Goal: Information Seeking & Learning: Learn about a topic

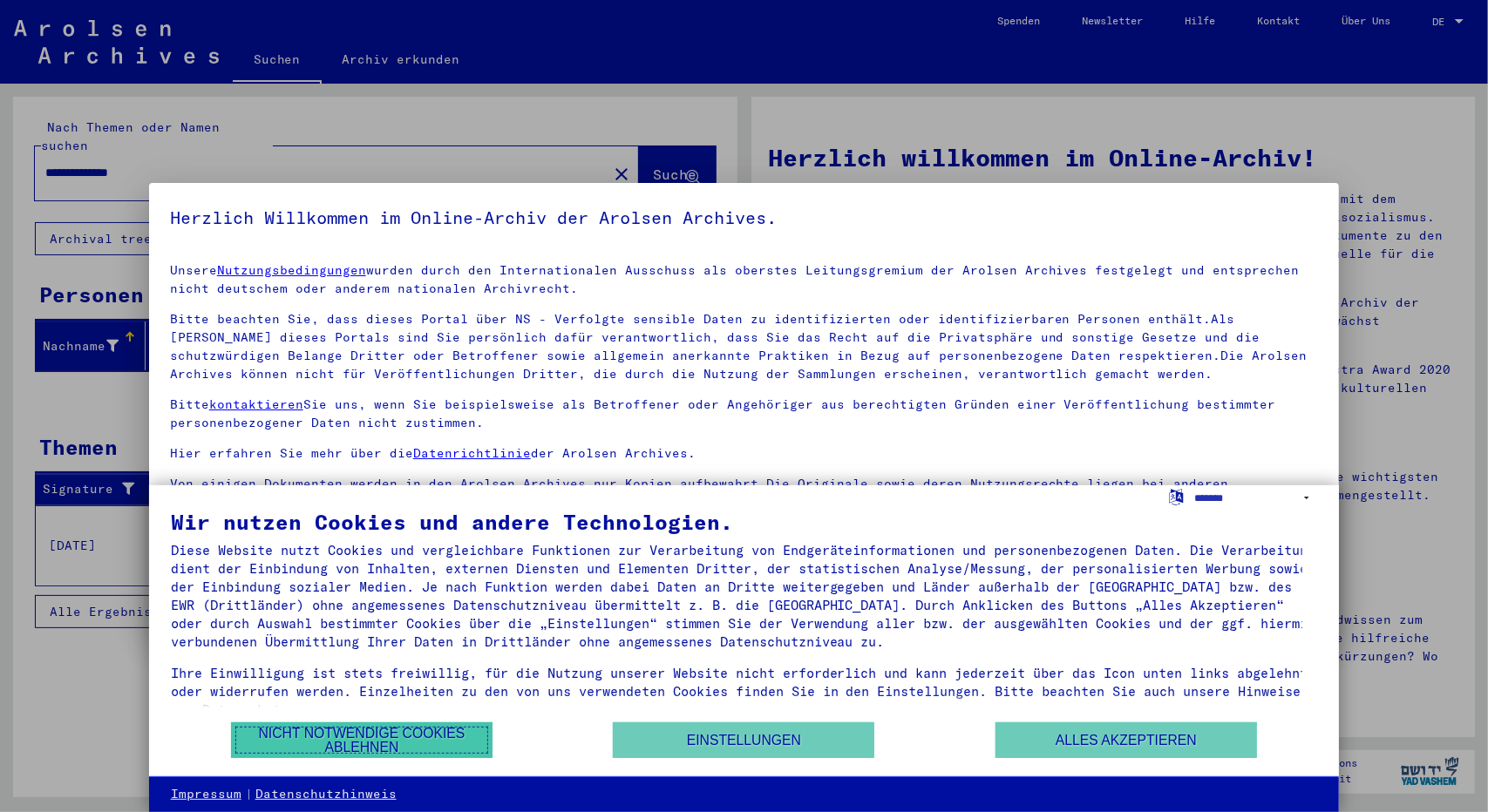
click at [437, 754] on button "Nicht notwendige Cookies ablehnen" at bounding box center [362, 740] width 262 height 35
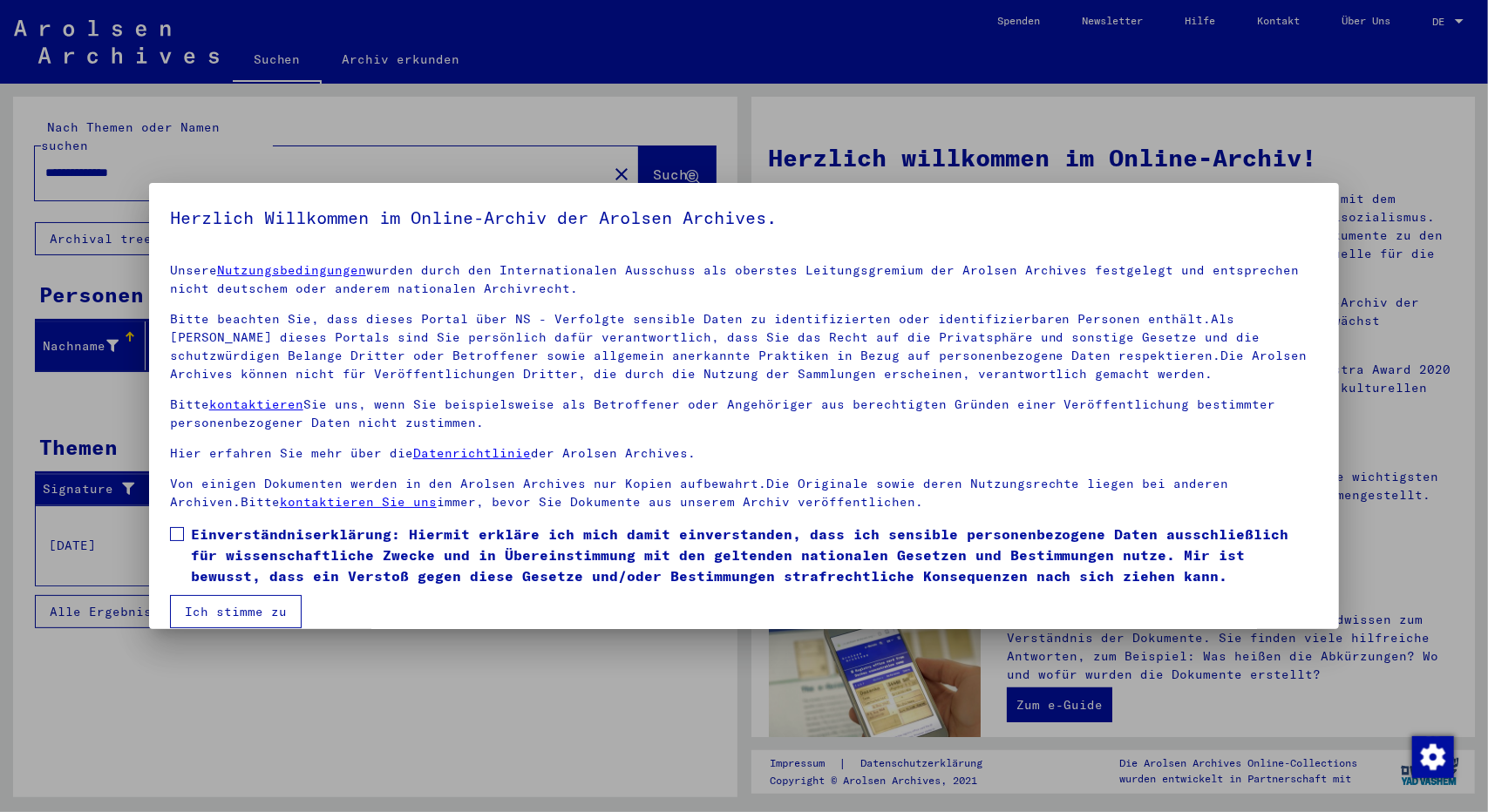
scroll to position [19, 0]
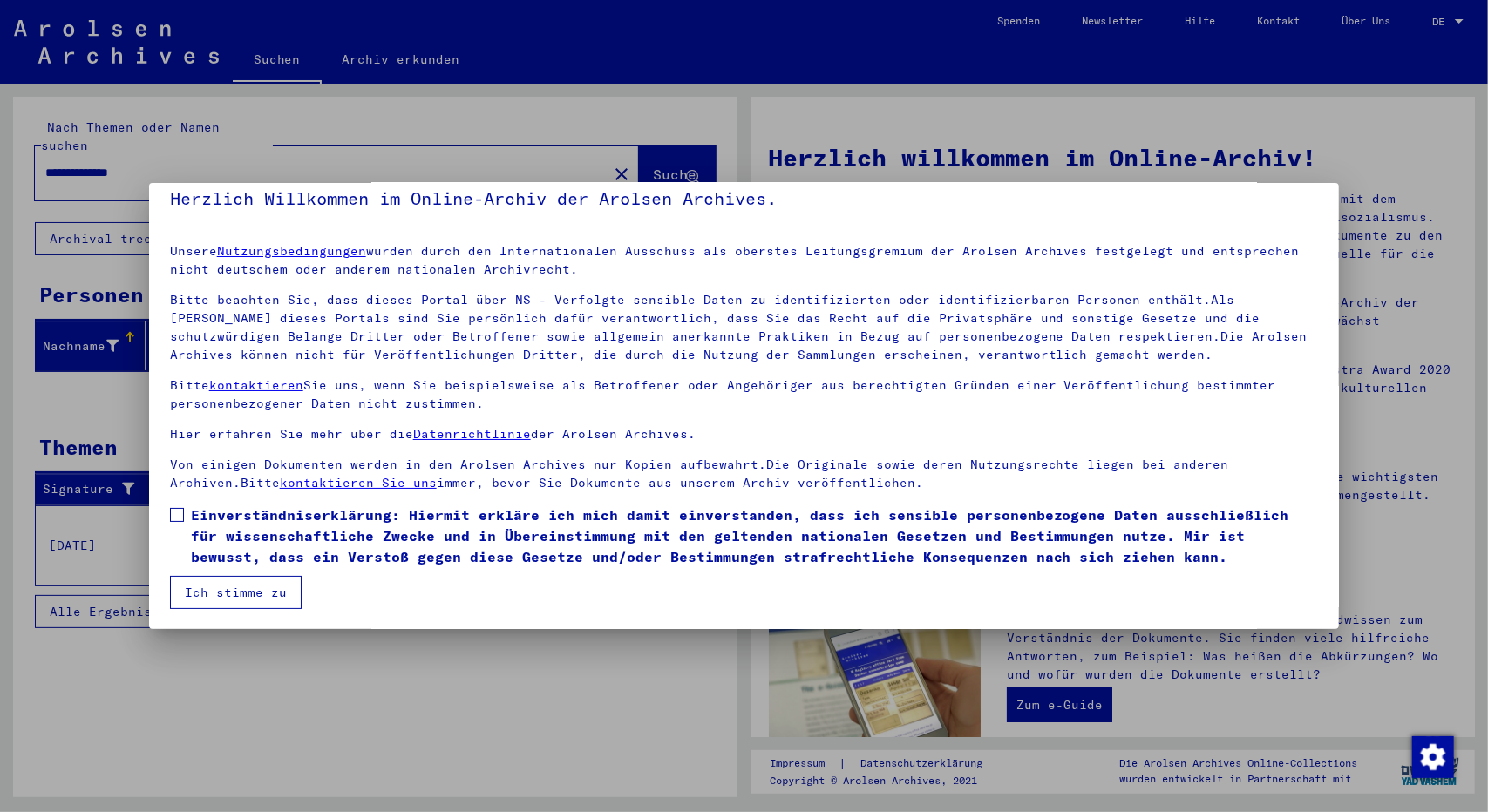
click at [171, 503] on mat-dialog-content "Unsere Nutzungsbedingungen wurden durch den Internationalen Ausschuss als obers…" at bounding box center [744, 419] width 1191 height 379
click at [181, 516] on span at bounding box center [176, 514] width 14 height 14
click at [209, 586] on button "Ich stimme zu" at bounding box center [236, 593] width 132 height 33
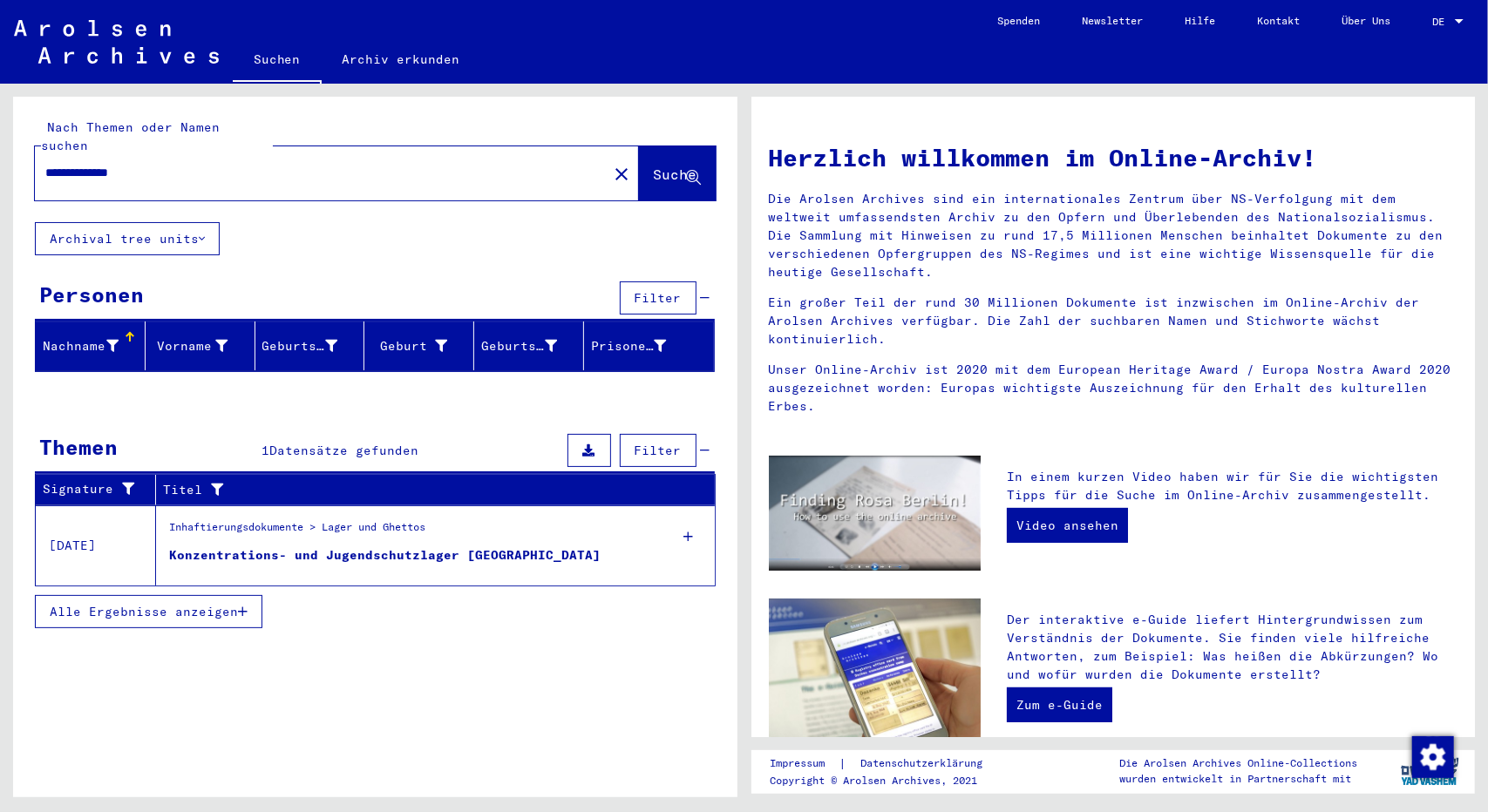
click at [464, 547] on div "Konzentrations- und Jugendschutzlager Moringen Concentration [GEOGRAPHIC_DATA]" at bounding box center [384, 574] width 432 height 55
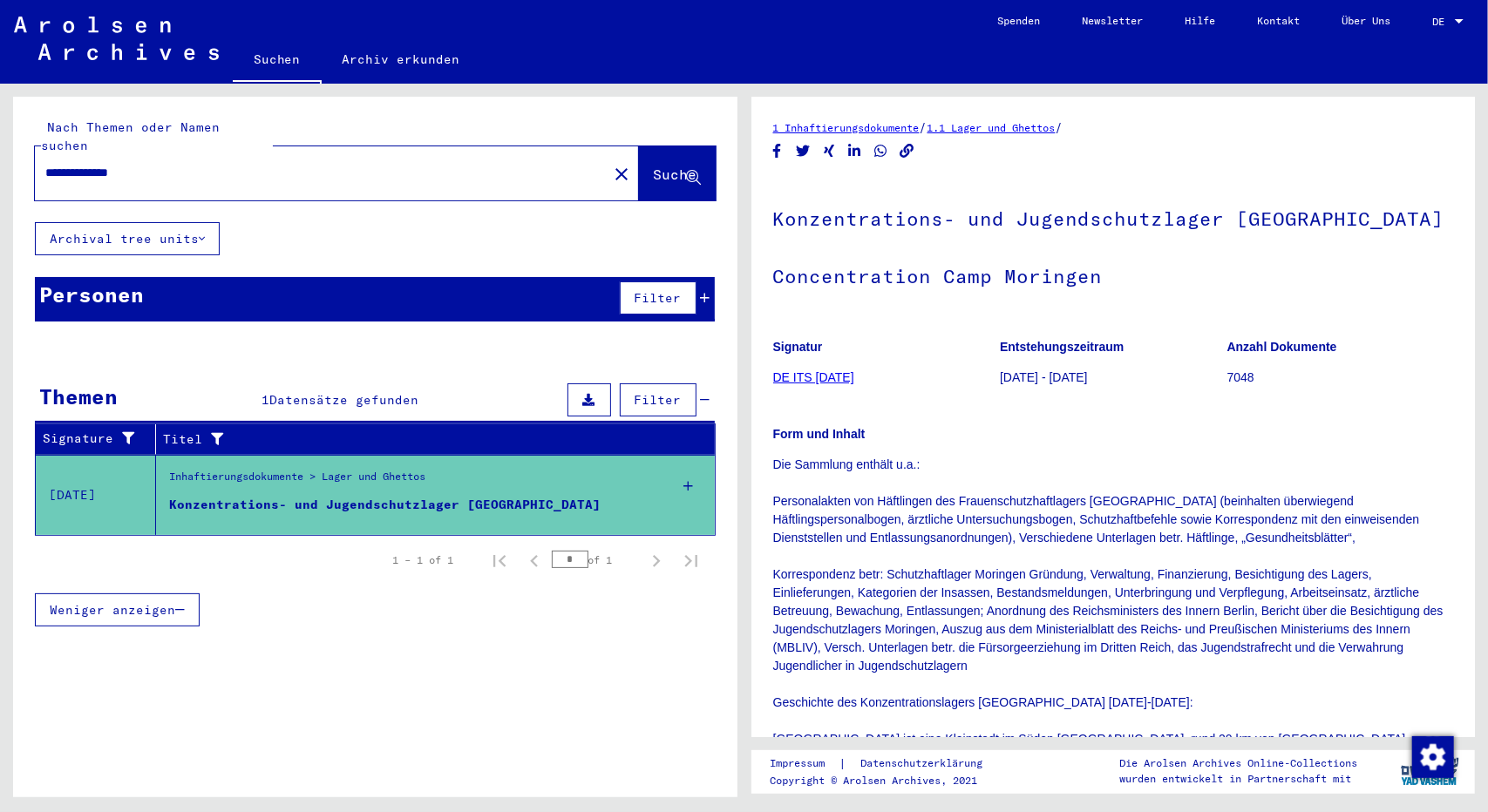
click at [1450, 20] on span "DE" at bounding box center [1442, 21] width 19 height 12
click at [1450, 20] on span "English" at bounding box center [1429, 32] width 71 height 32
click at [1446, 25] on div "EN" at bounding box center [1442, 21] width 19 height 12
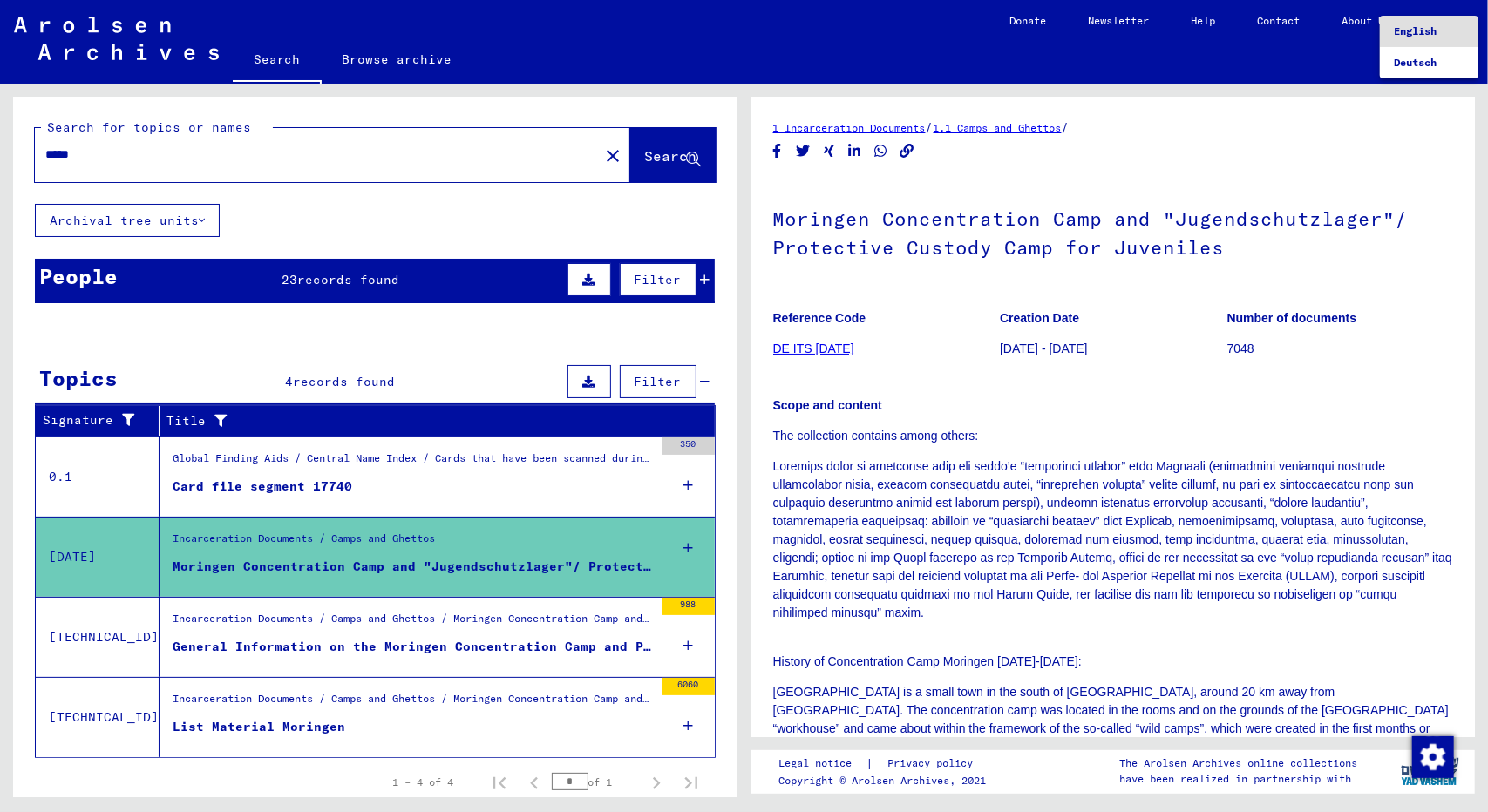
click at [1242, 535] on div at bounding box center [744, 406] width 1488 height 812
click at [910, 142] on fa-icon "Copy link" at bounding box center [907, 150] width 19 height 21
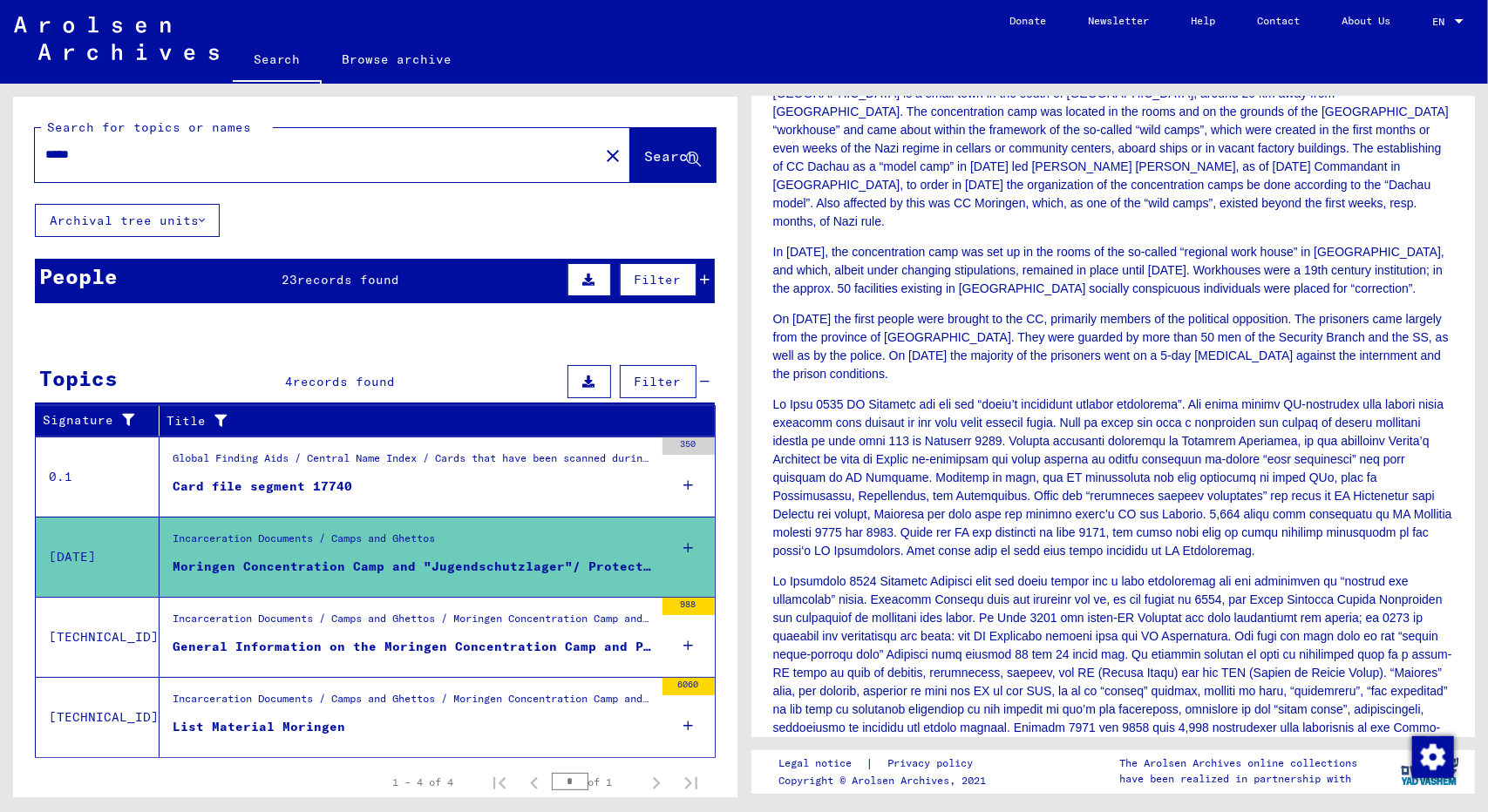
scroll to position [646, 0]
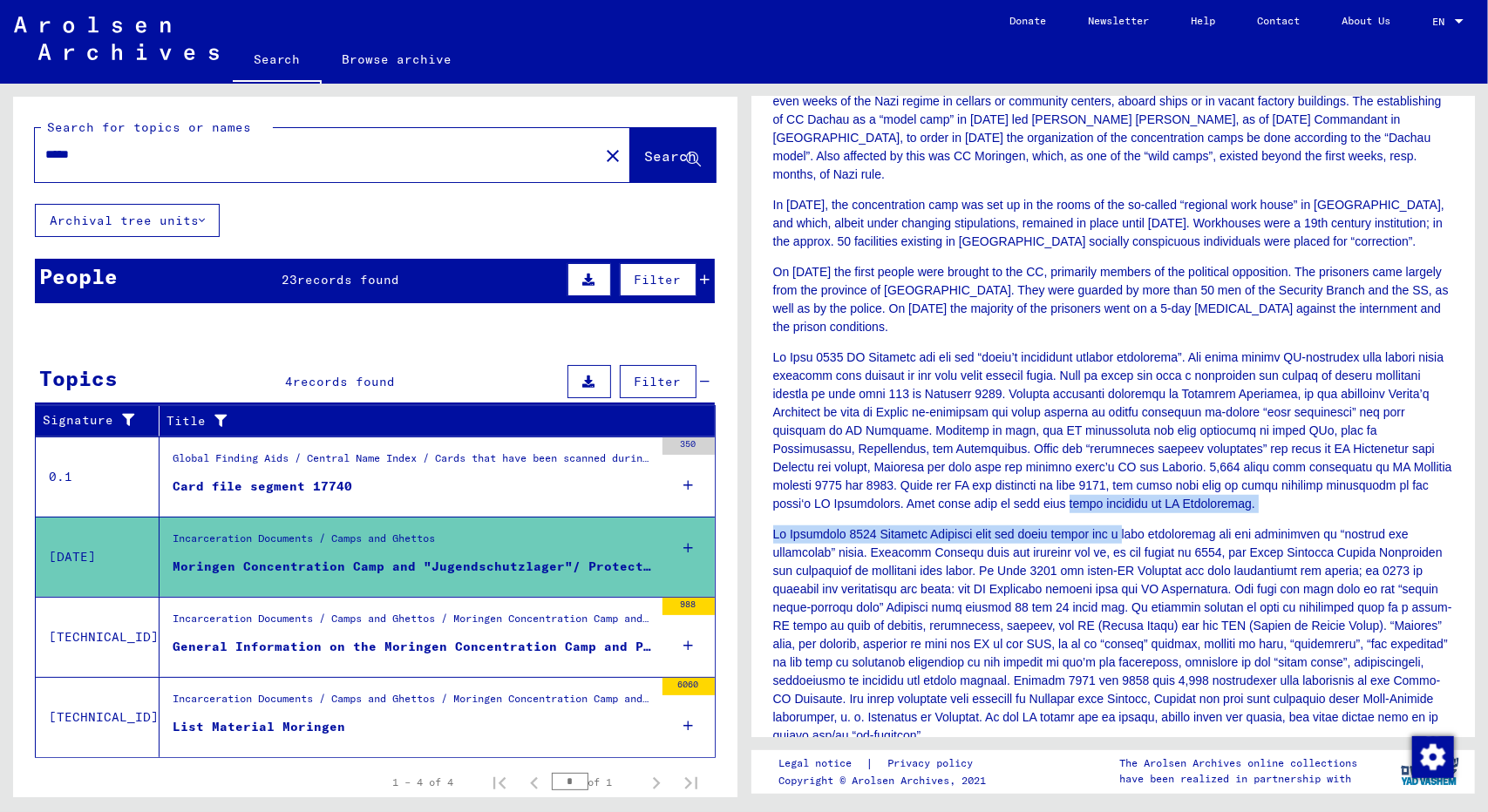
drag, startPoint x: 1055, startPoint y: 494, endPoint x: 1150, endPoint y: 464, distance: 99.6
click at [1150, 464] on div "History of Concentration Camp Moringen [DATE]-[DATE]: In [DATE], the concentrat…" at bounding box center [1113, 681] width 680 height 1348
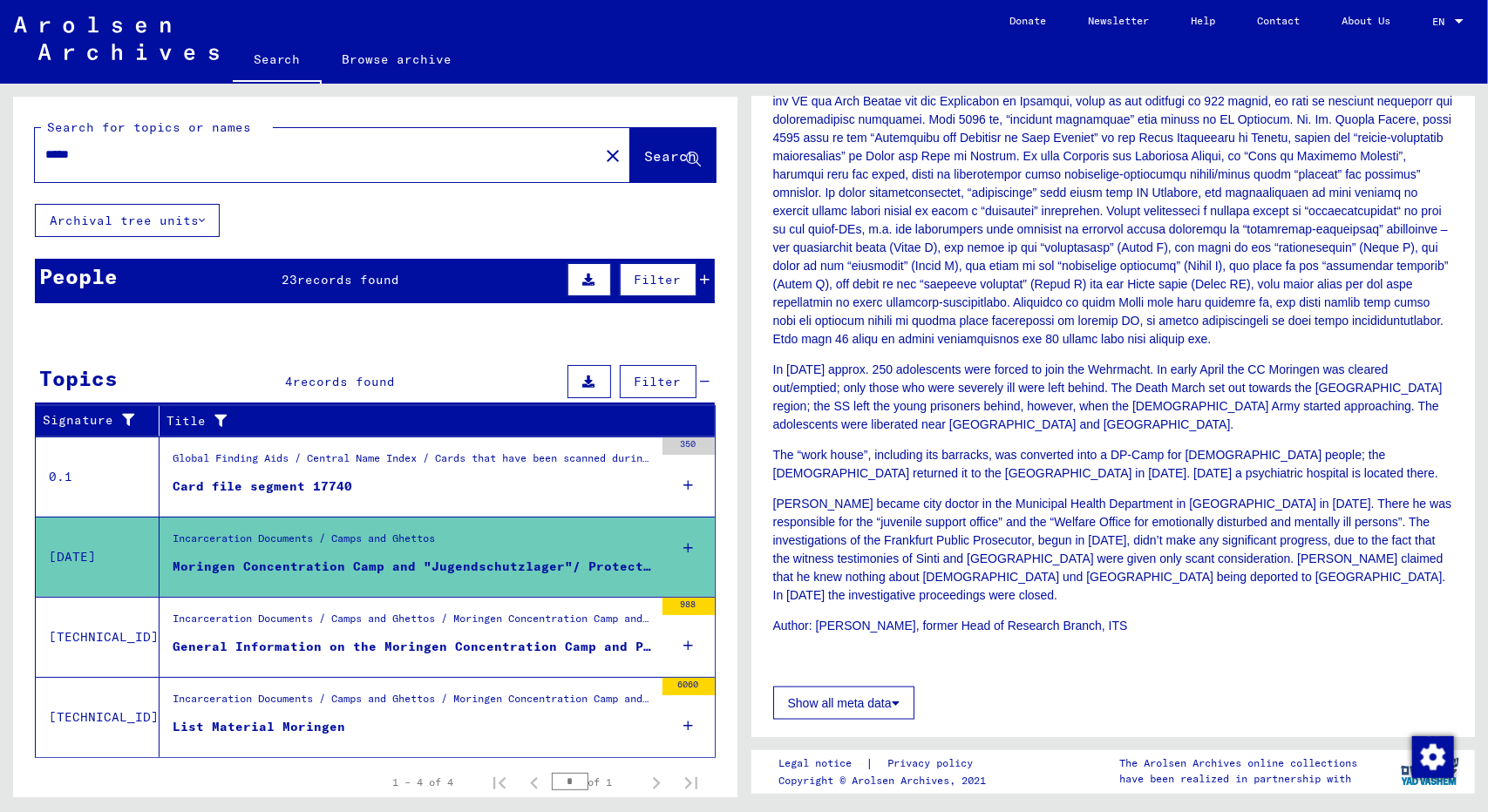
scroll to position [1367, 0]
click at [450, 617] on div "Incarceration Documents / Camps and Ghettos / Moringen Concentration Camp and "…" at bounding box center [413, 623] width 481 height 24
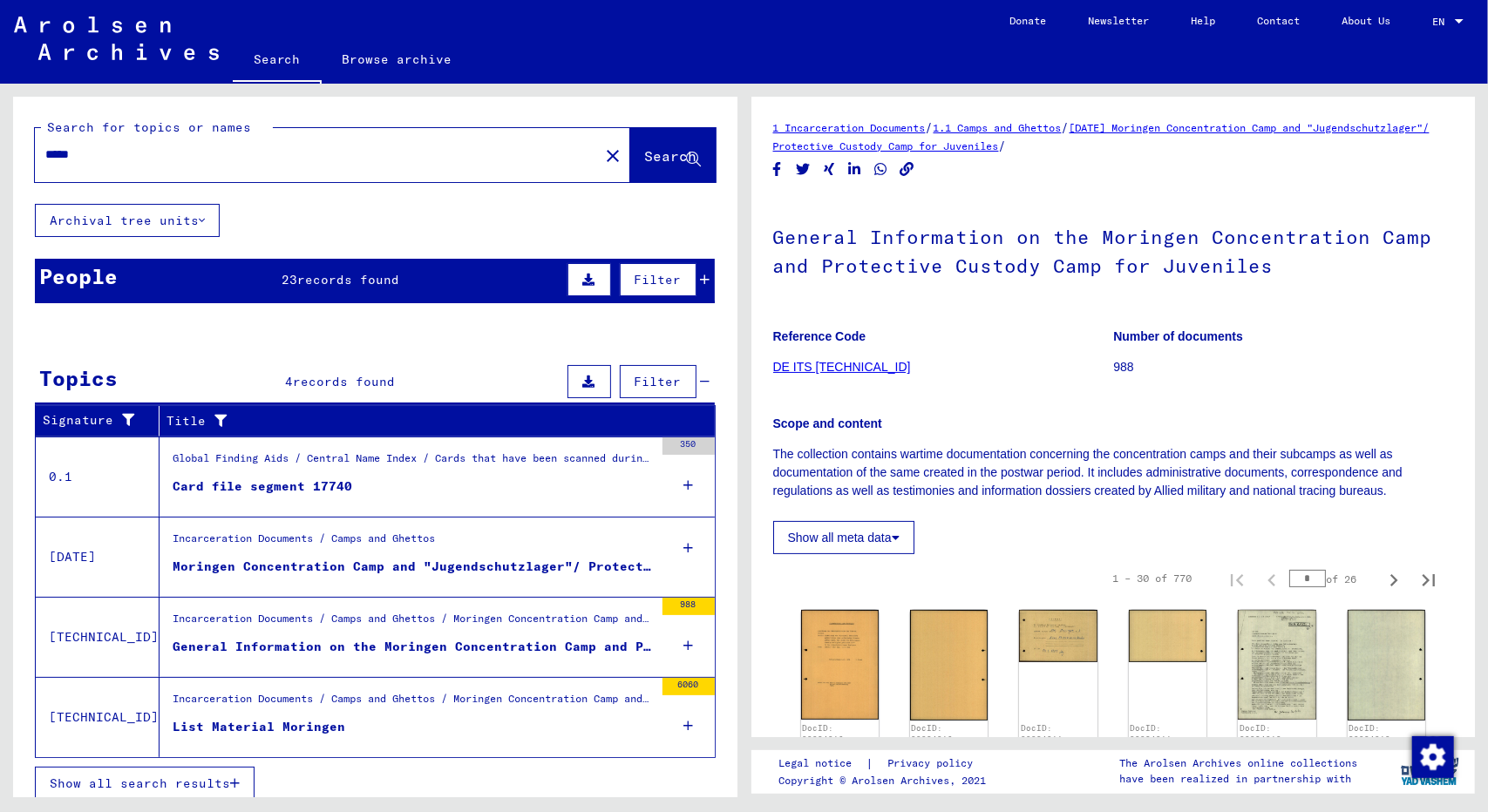
scroll to position [93, 0]
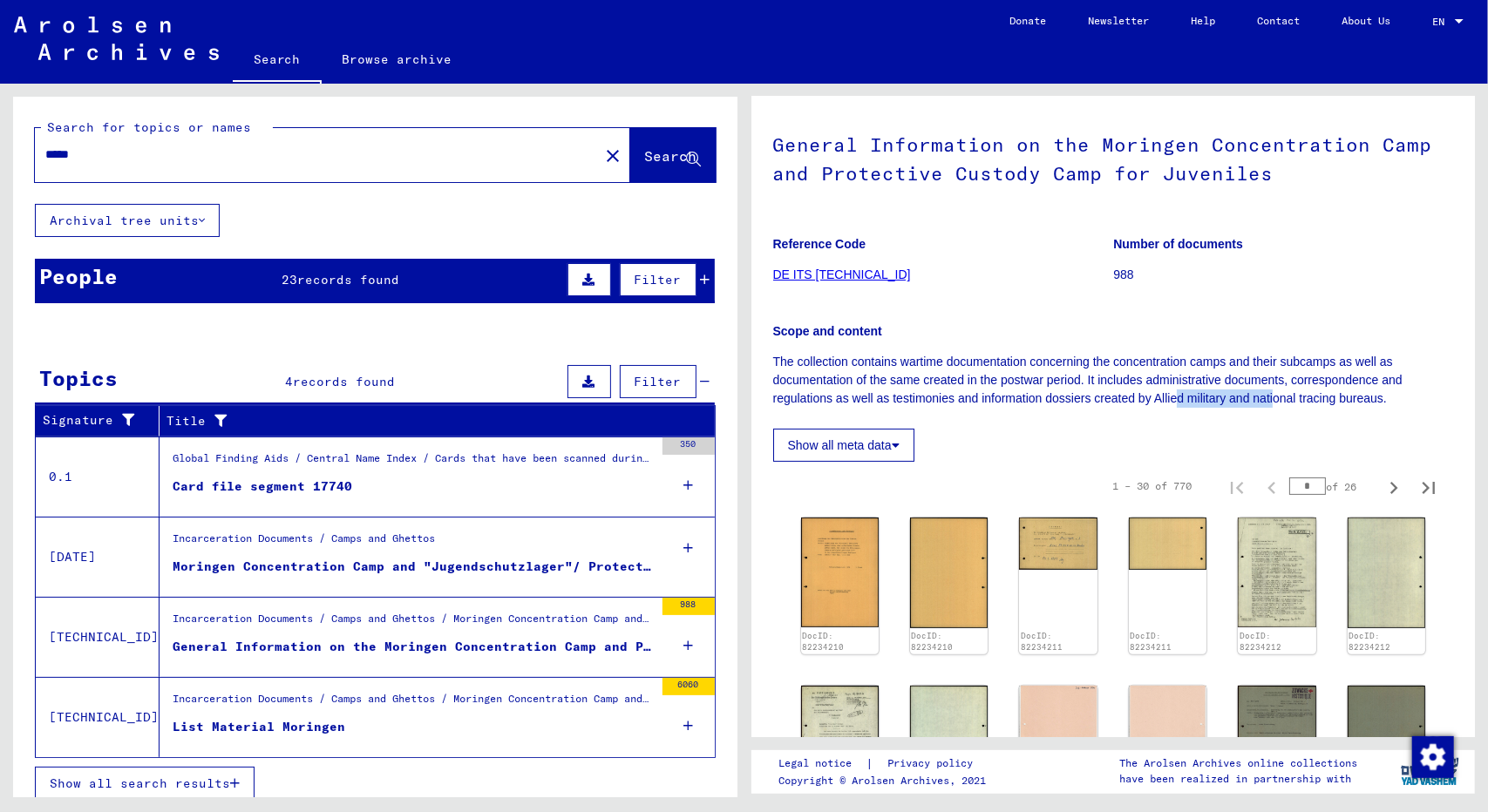
drag, startPoint x: 1274, startPoint y: 399, endPoint x: 1177, endPoint y: 406, distance: 97.3
click at [1177, 406] on p "The collection contains wartime documentation concerning the concentration camp…" at bounding box center [1113, 380] width 680 height 55
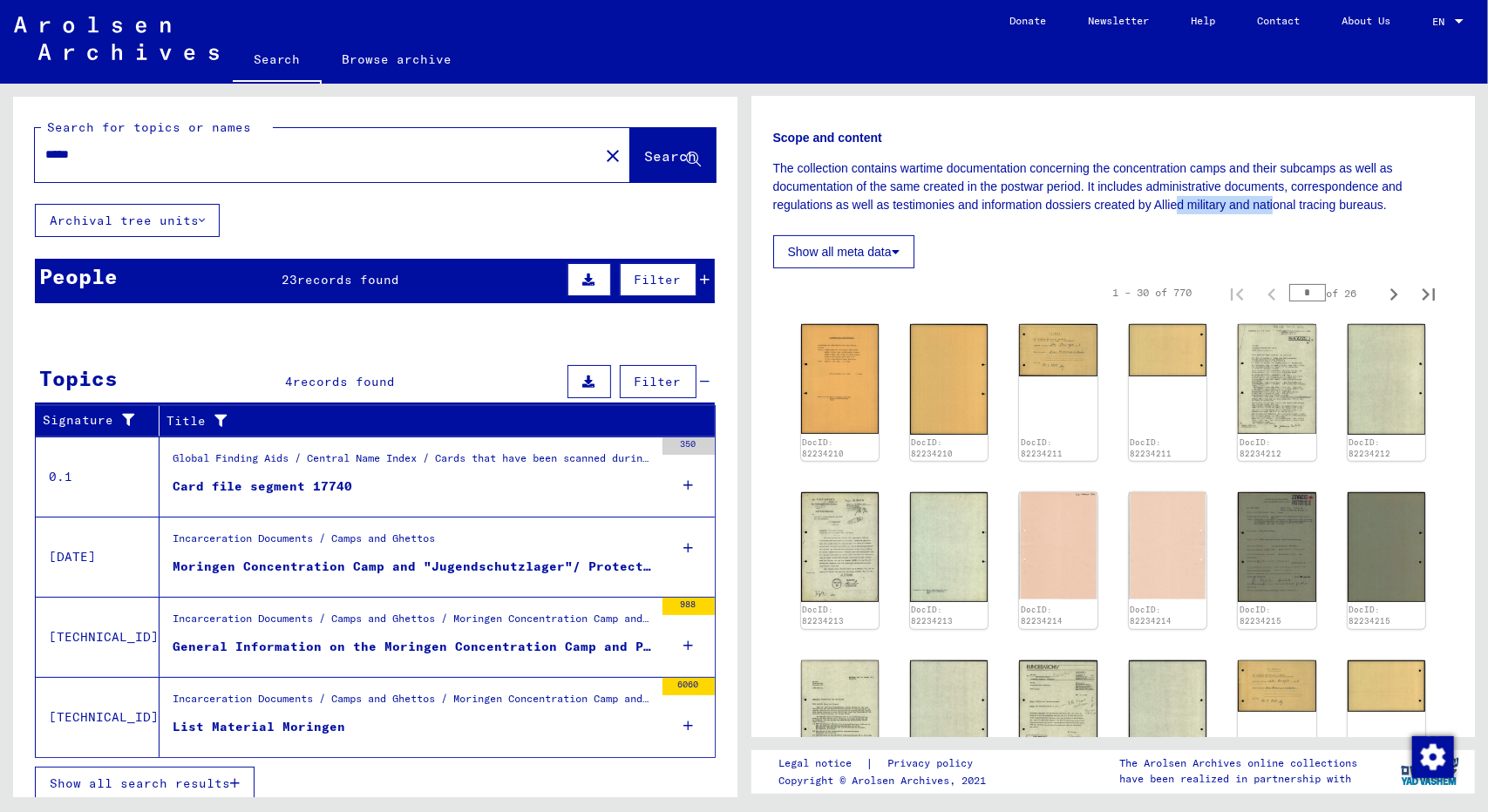
scroll to position [7, 0]
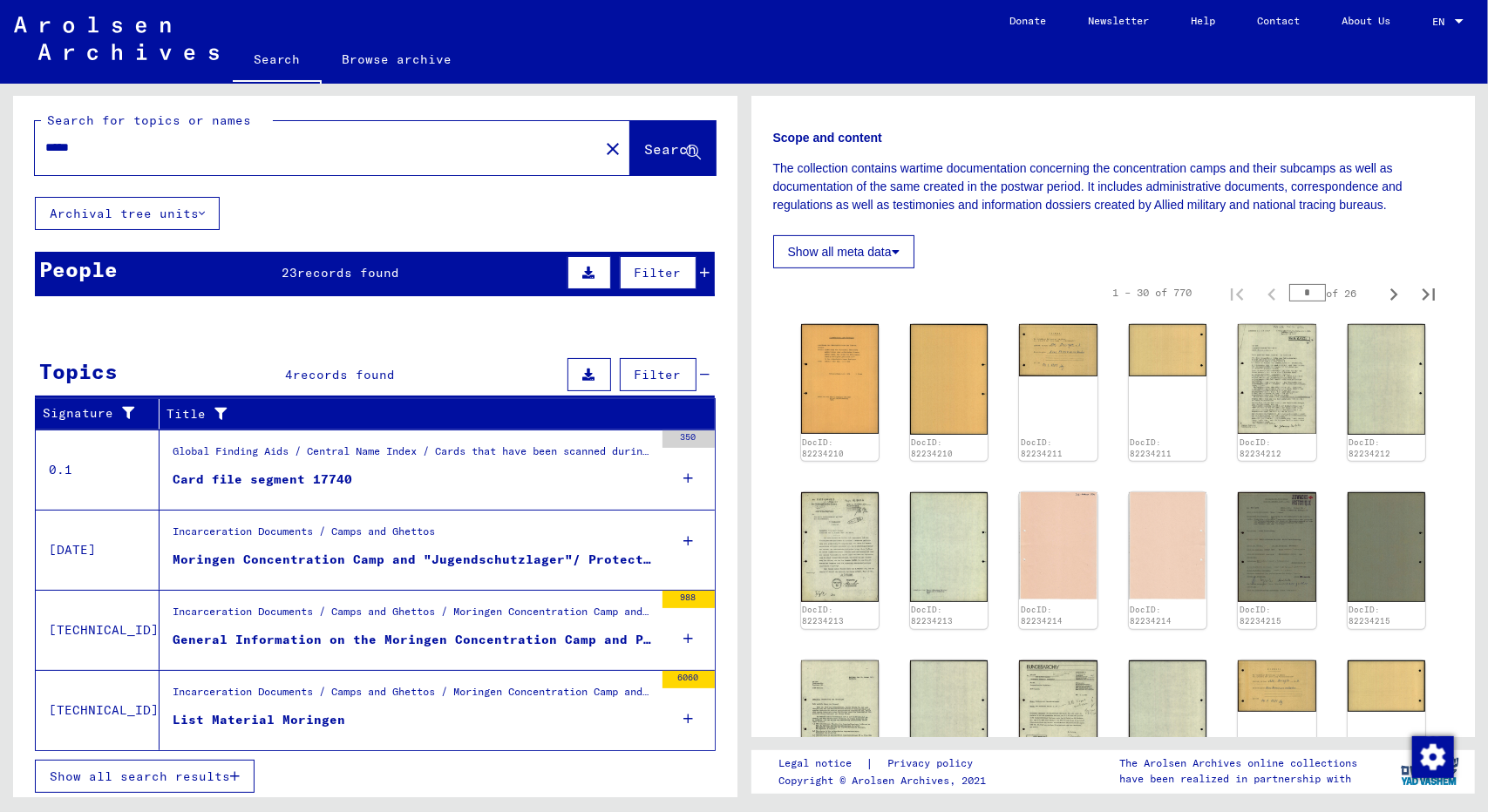
click at [408, 702] on div "Incarceration Documents / Camps and Ghettos / Moringen Concentration Camp and "…" at bounding box center [413, 696] width 481 height 24
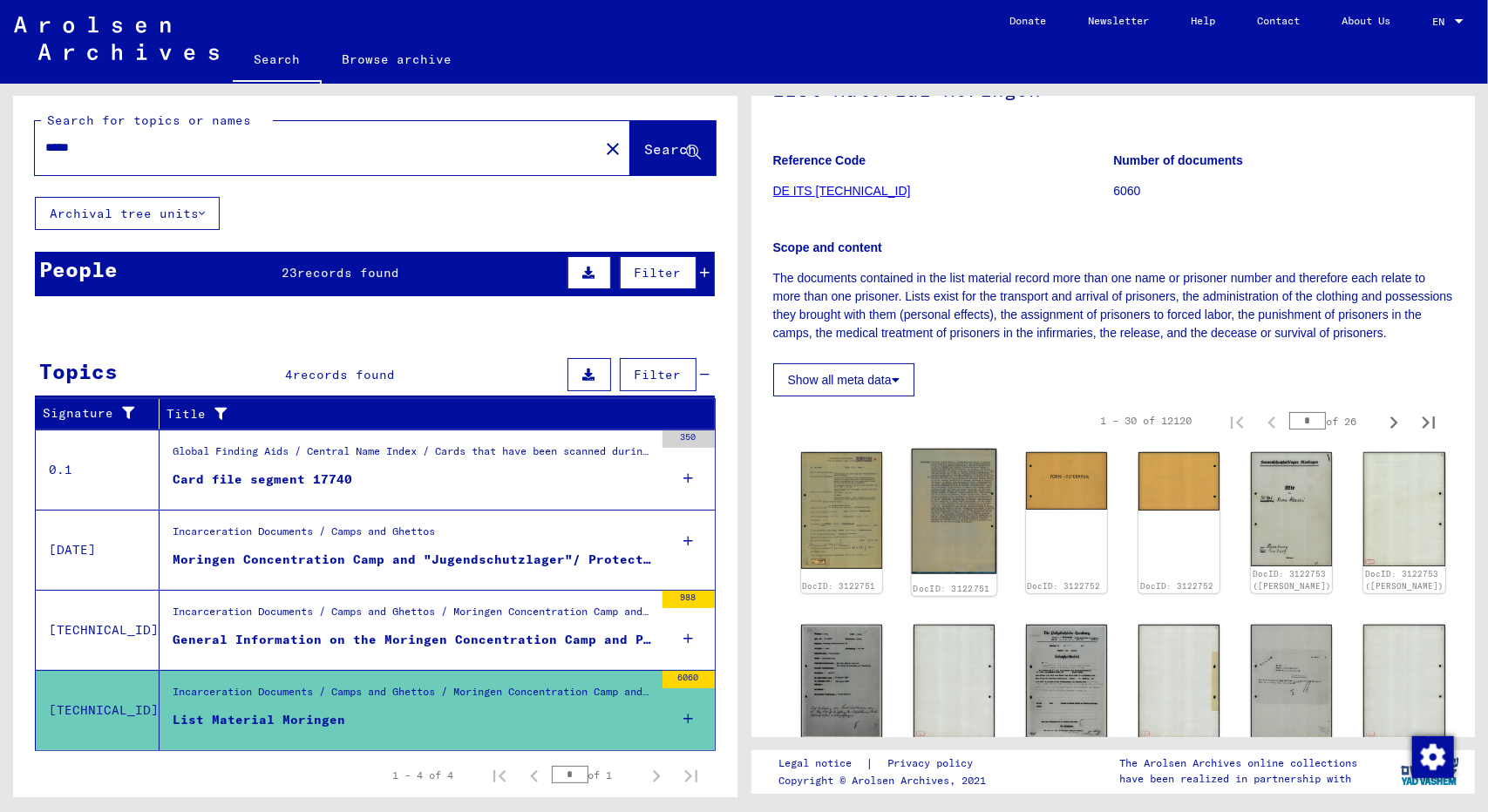
scroll to position [148, 0]
click at [906, 392] on button "Show all meta data" at bounding box center [844, 380] width 141 height 33
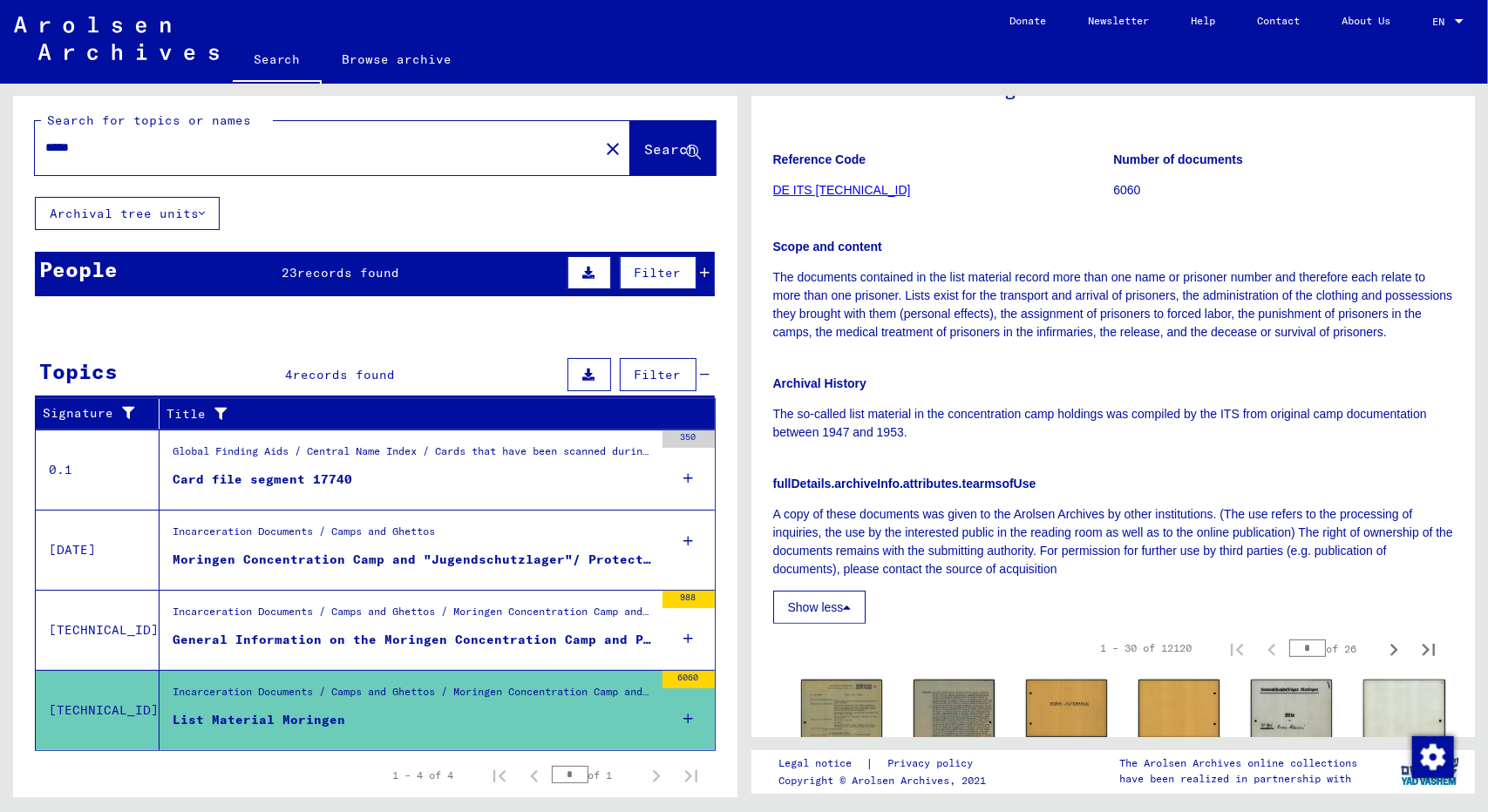
scroll to position [0, 0]
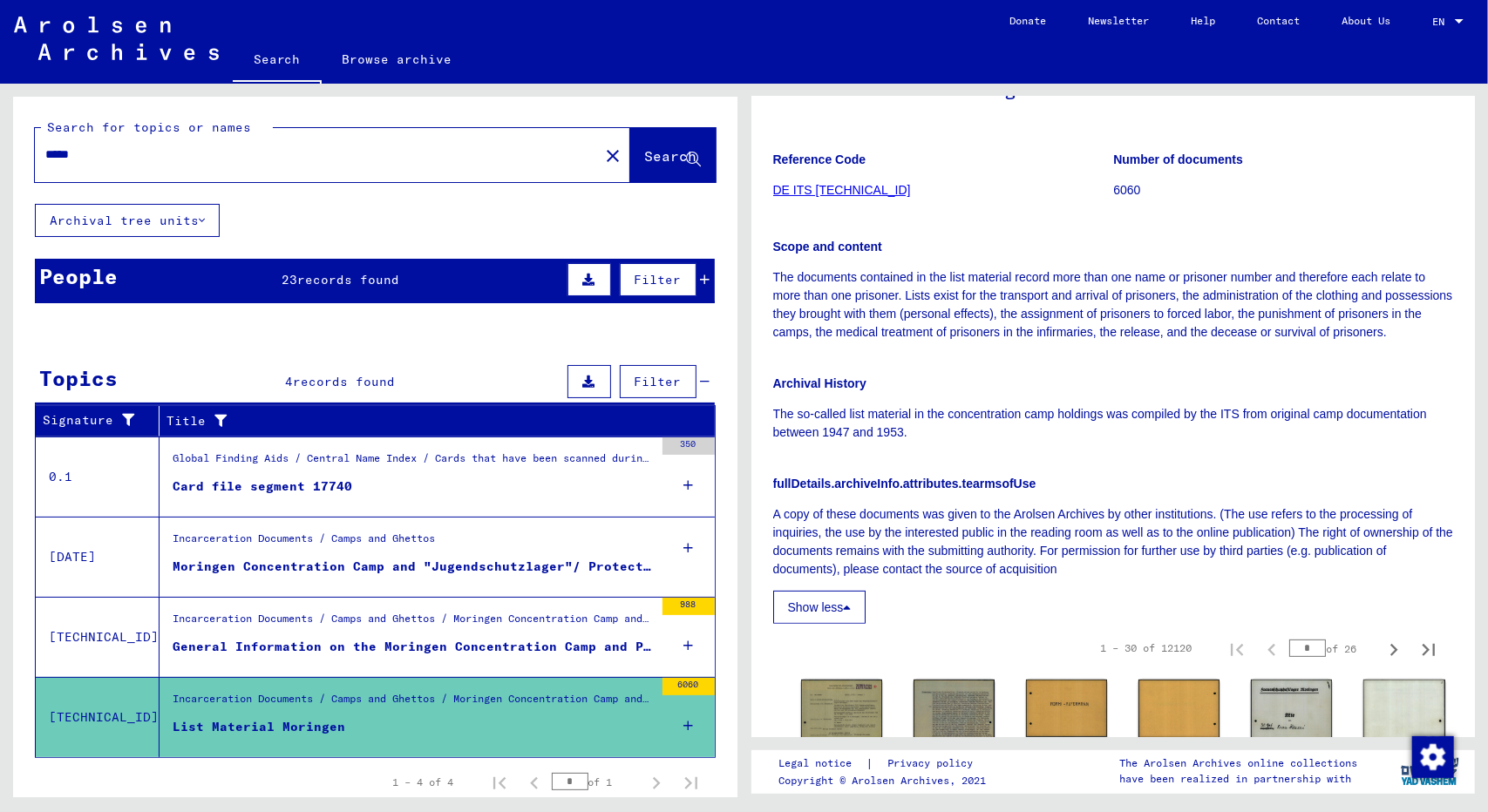
click at [363, 170] on div "*****" at bounding box center [312, 155] width 553 height 39
drag, startPoint x: 286, startPoint y: 146, endPoint x: 0, endPoint y: 143, distance: 286.0
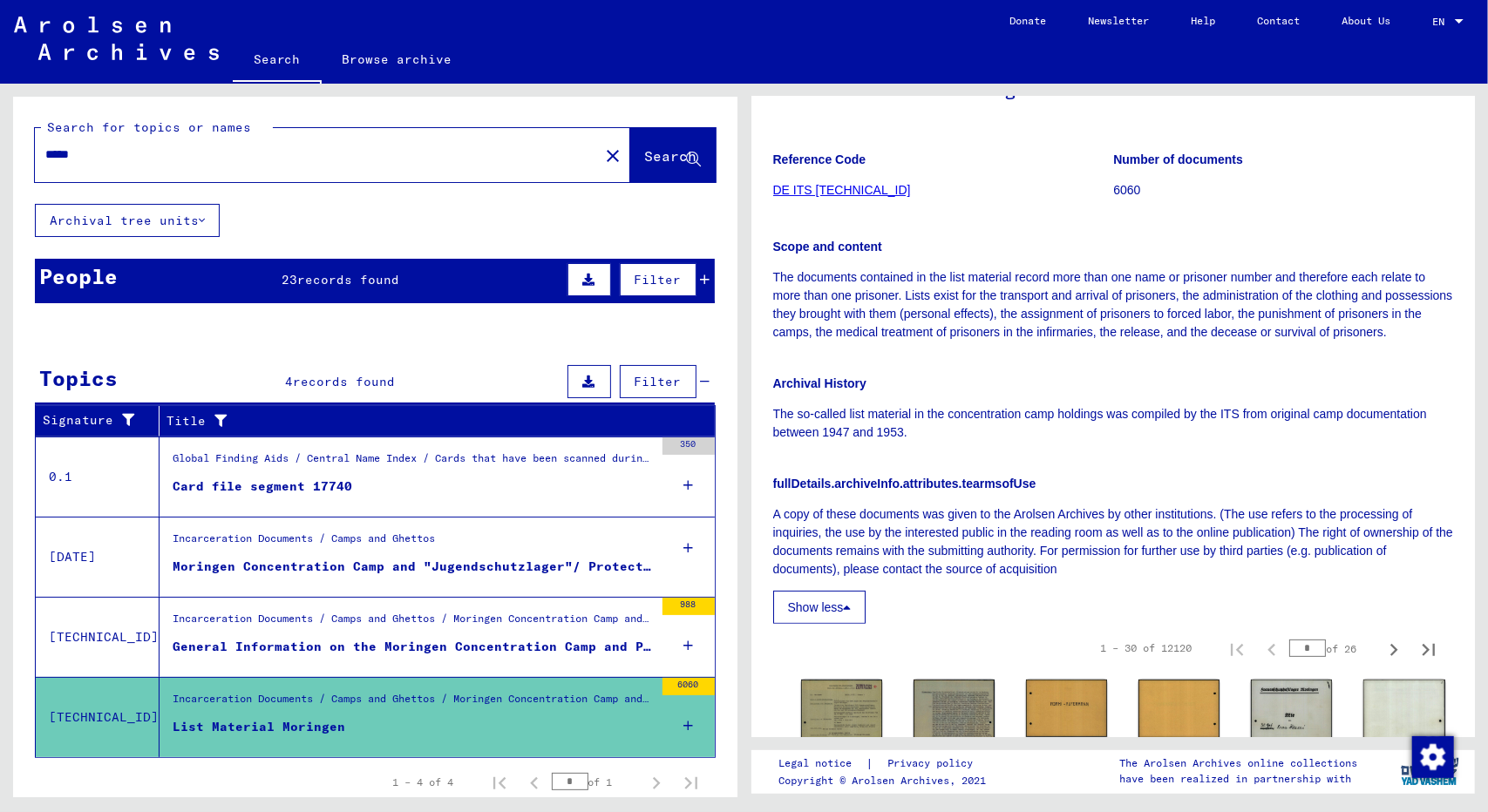
click at [0, 143] on div "Search for topics or names ***** close Search Archival tree units People 23 rec…" at bounding box center [371, 440] width 744 height 714
type input "*"
type input "********"
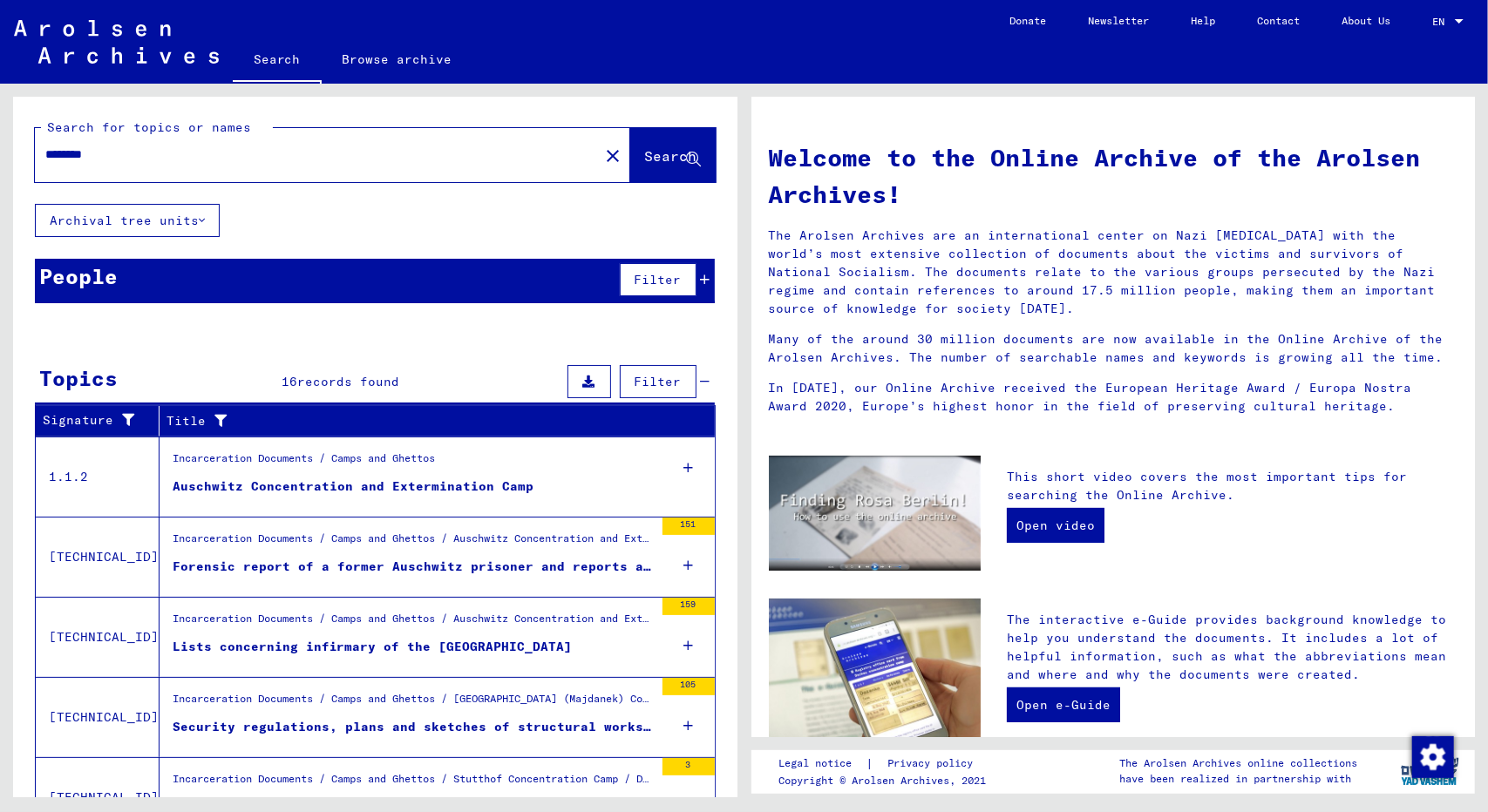
click at [435, 467] on div "Incarceration Documents / Camps and Ghettos" at bounding box center [304, 462] width 263 height 24
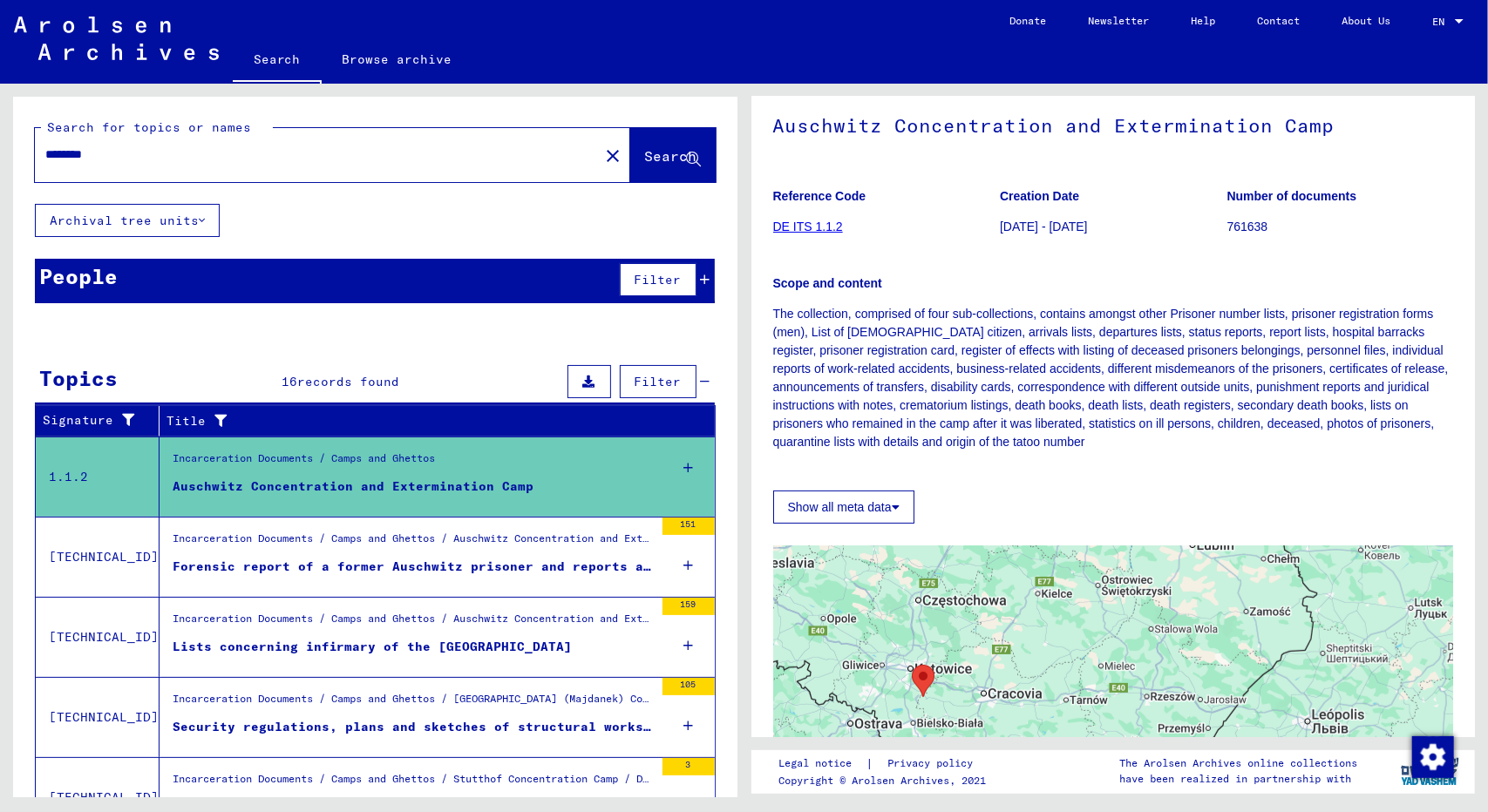
scroll to position [94, 0]
click at [881, 517] on button "Show all meta data" at bounding box center [844, 507] width 141 height 33
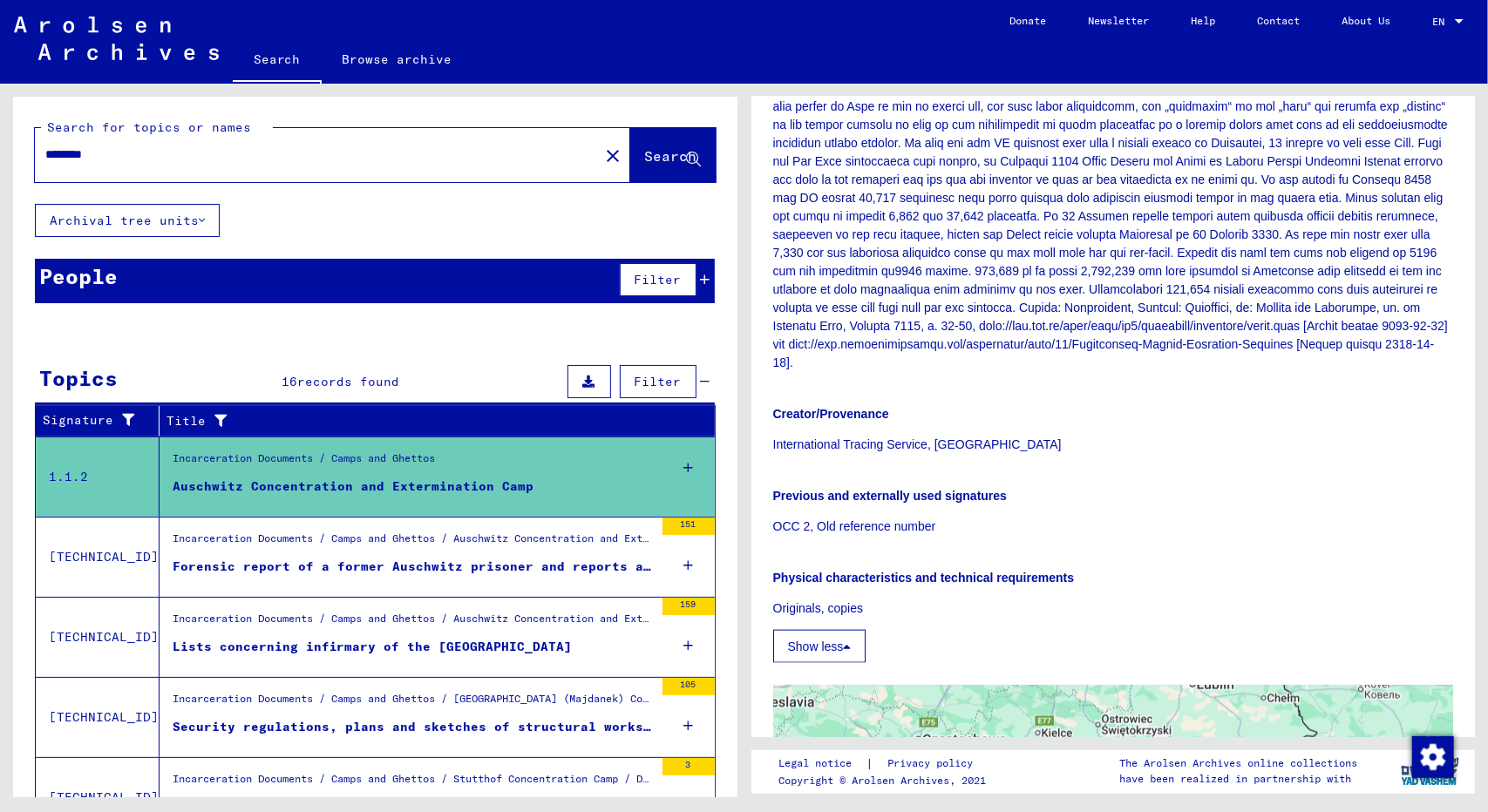
scroll to position [1269, 0]
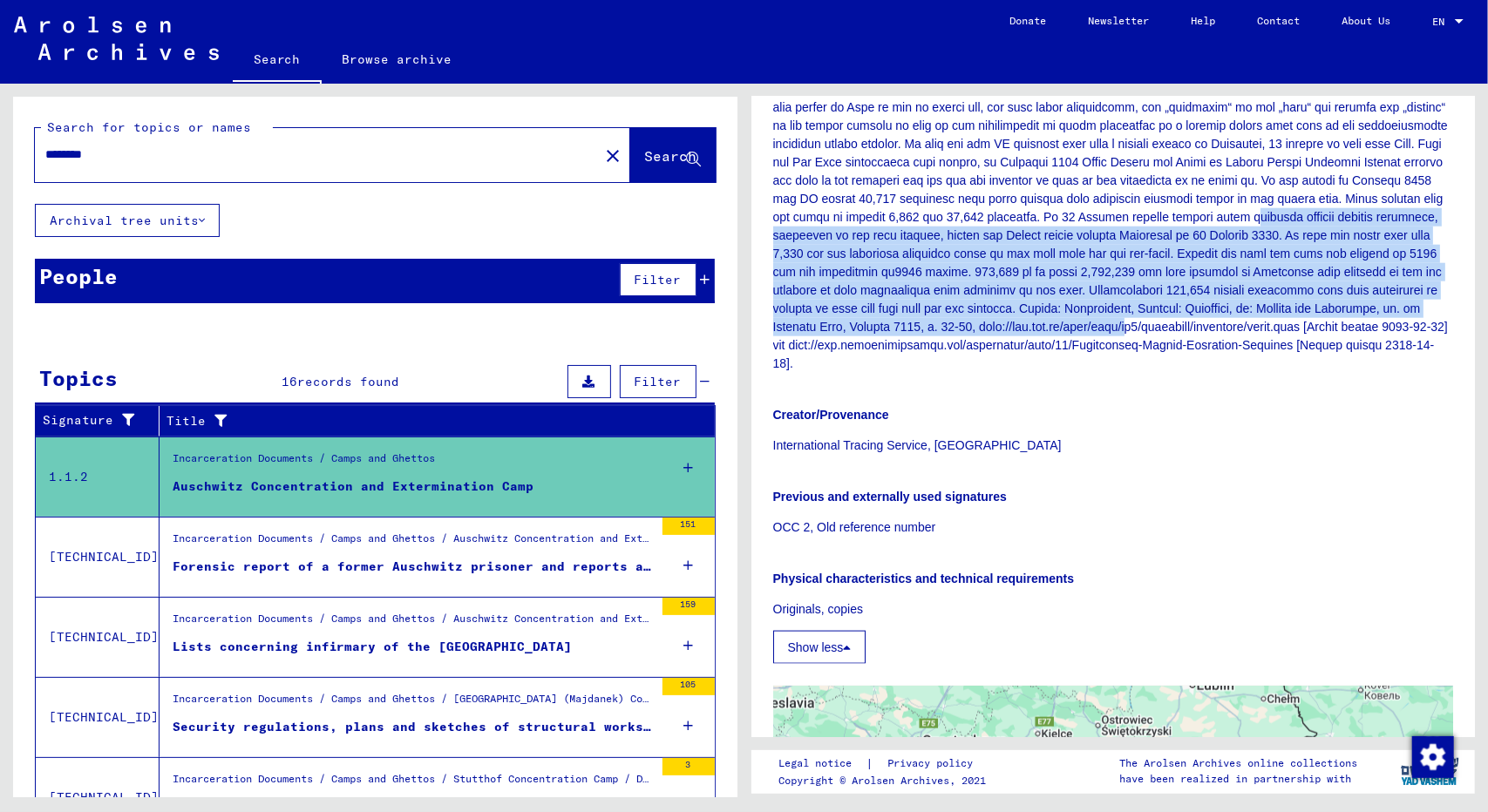
drag, startPoint x: 937, startPoint y: 234, endPoint x: 938, endPoint y: 342, distance: 108.0
click at [938, 342] on p at bounding box center [1113, 44] width 680 height 659
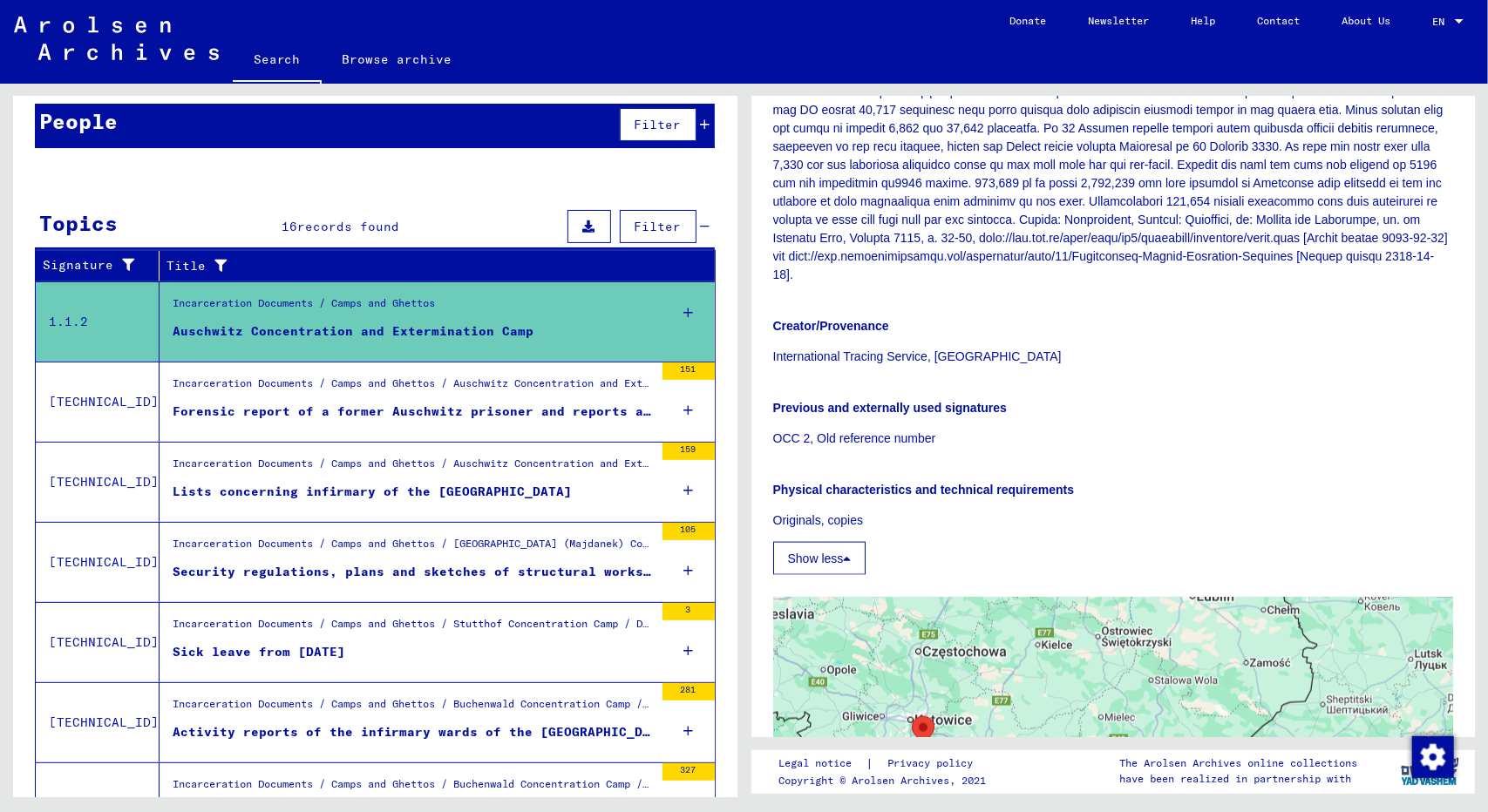
scroll to position [154, 0]
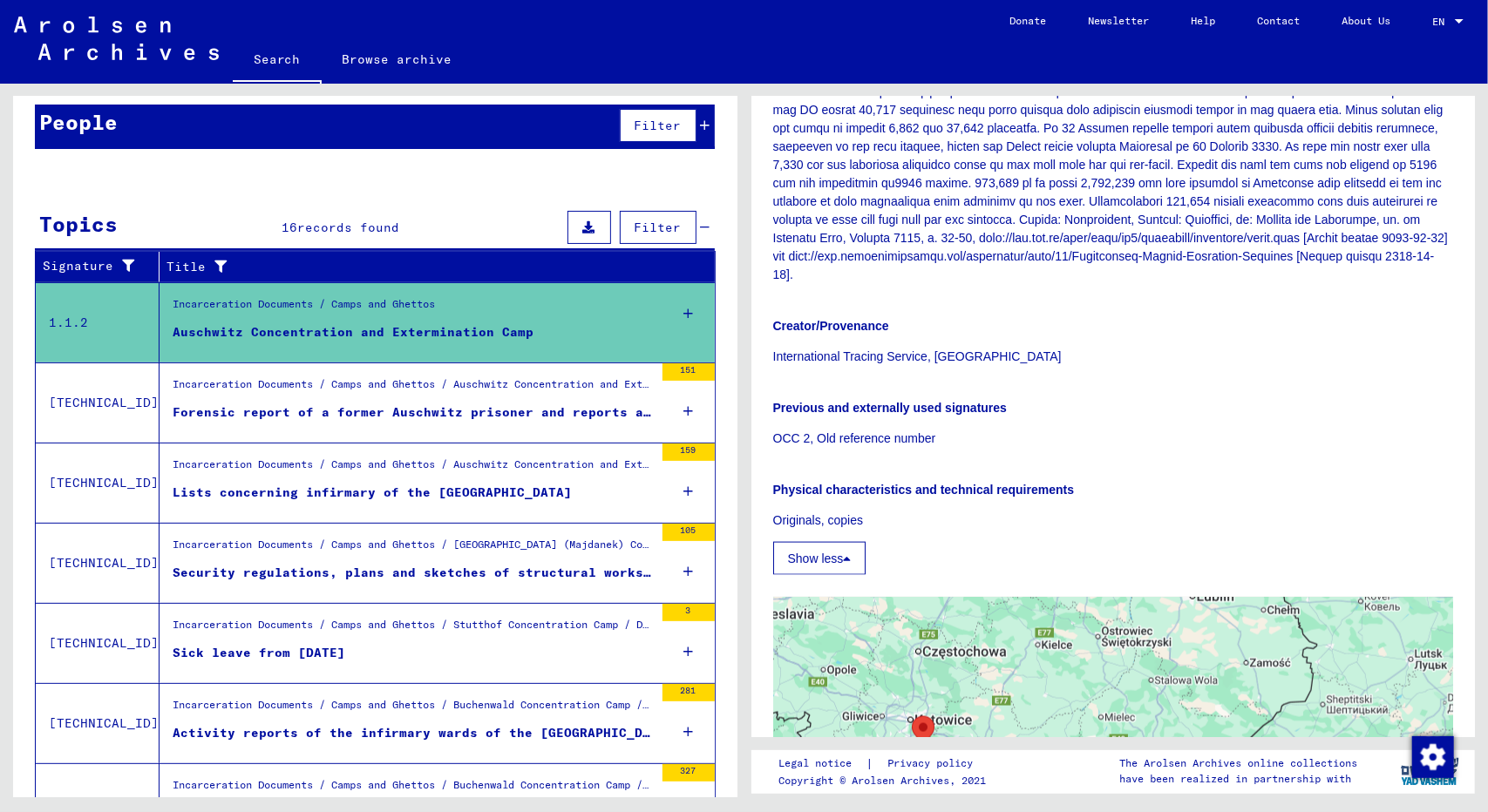
click at [408, 392] on div "Incarceration Documents / Camps and Ghettos / Auschwitz Concentration and Exter…" at bounding box center [413, 389] width 481 height 24
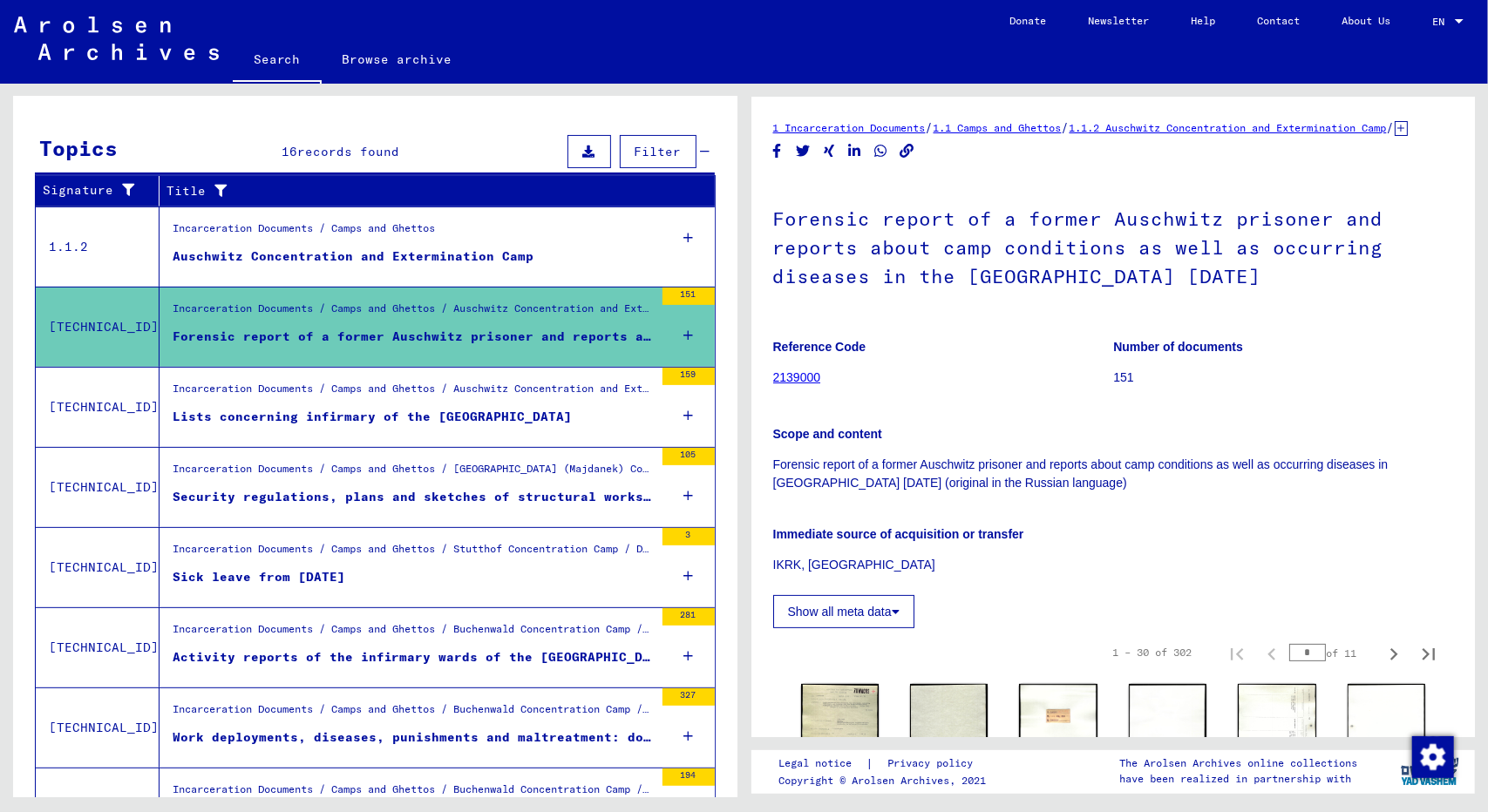
scroll to position [231, 0]
click at [413, 652] on div "Activity reports of the infirmary wards of the [GEOGRAPHIC_DATA] branch camps […" at bounding box center [413, 657] width 481 height 19
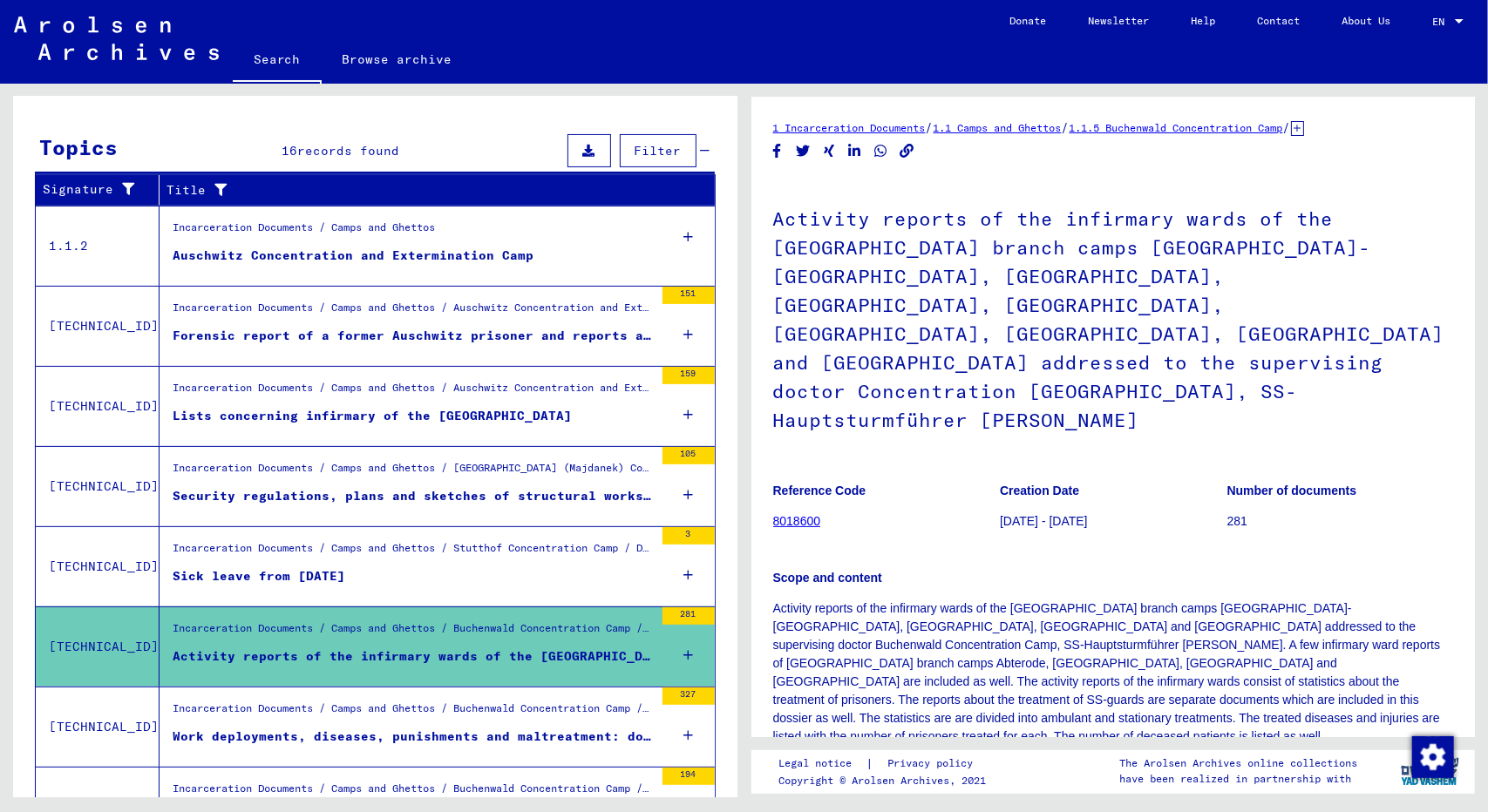
scroll to position [1, 0]
click at [912, 156] on icon "Copy link" at bounding box center [907, 150] width 19 height 15
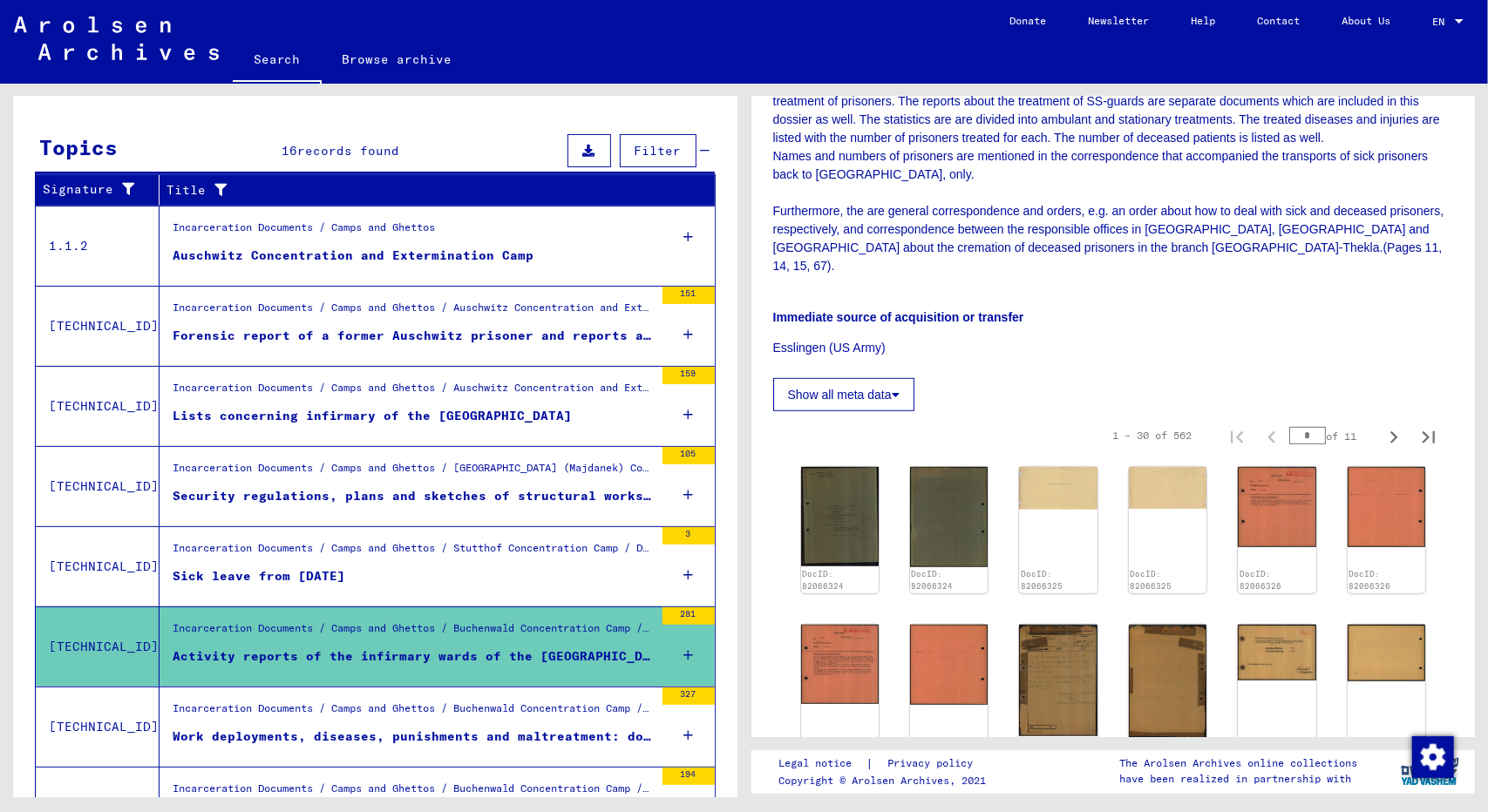
scroll to position [599, 0]
click at [916, 410] on div "1 – 30 of 562 * of 11" at bounding box center [1113, 434] width 680 height 49
click at [890, 378] on button "Show all meta data" at bounding box center [844, 394] width 141 height 33
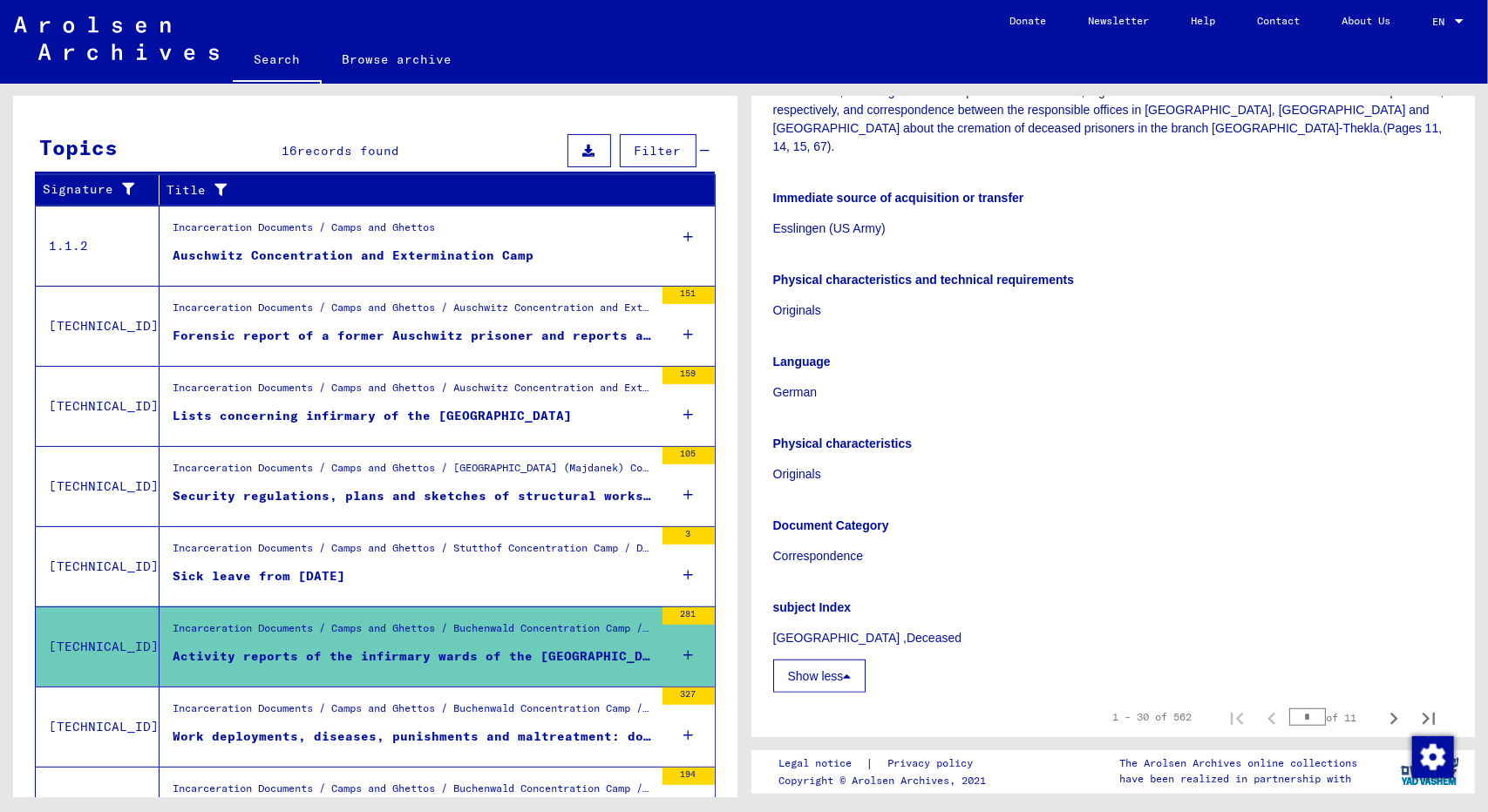
scroll to position [739, 0]
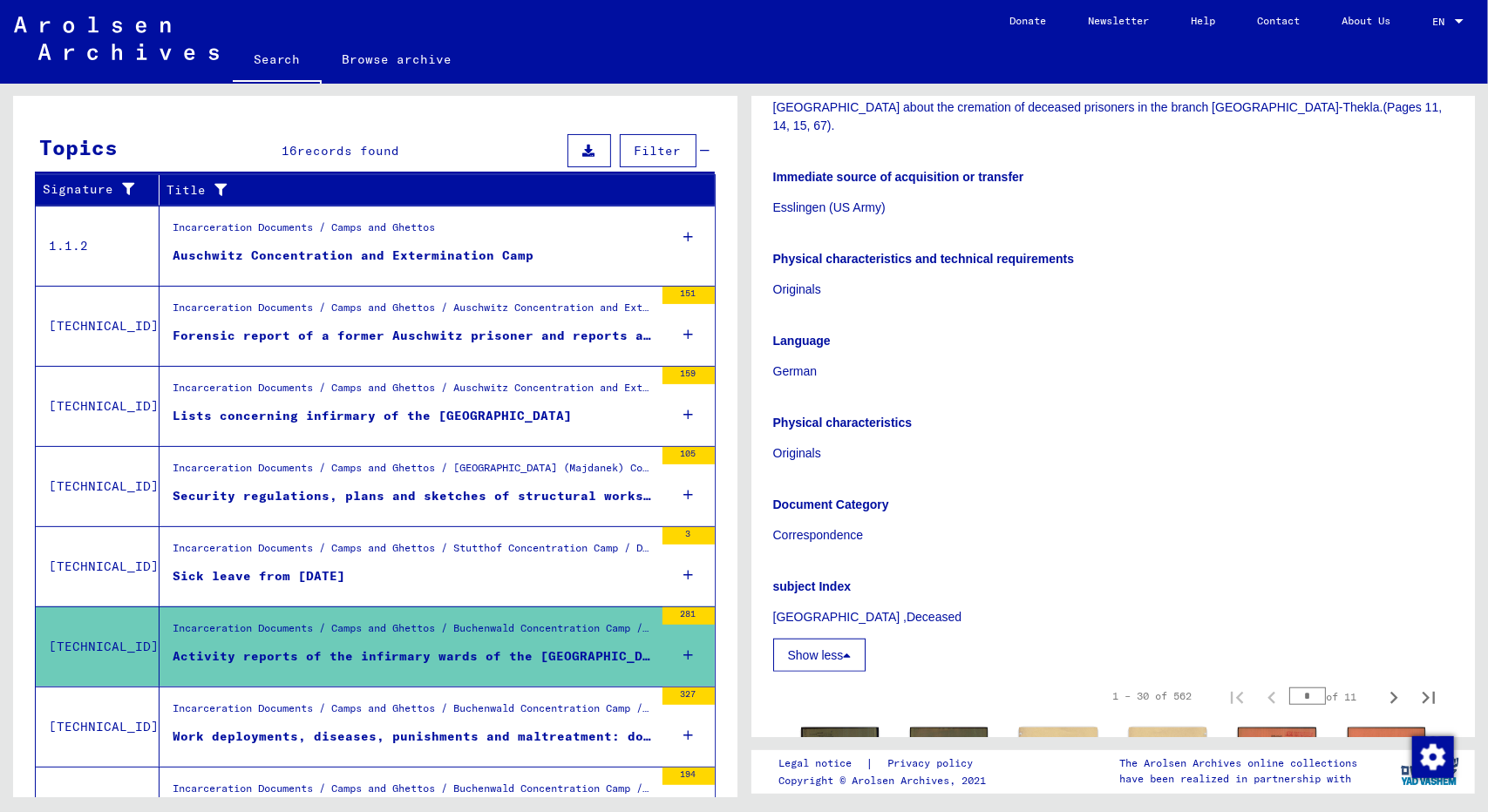
click at [832, 638] on button "Show less" at bounding box center [820, 655] width 93 height 33
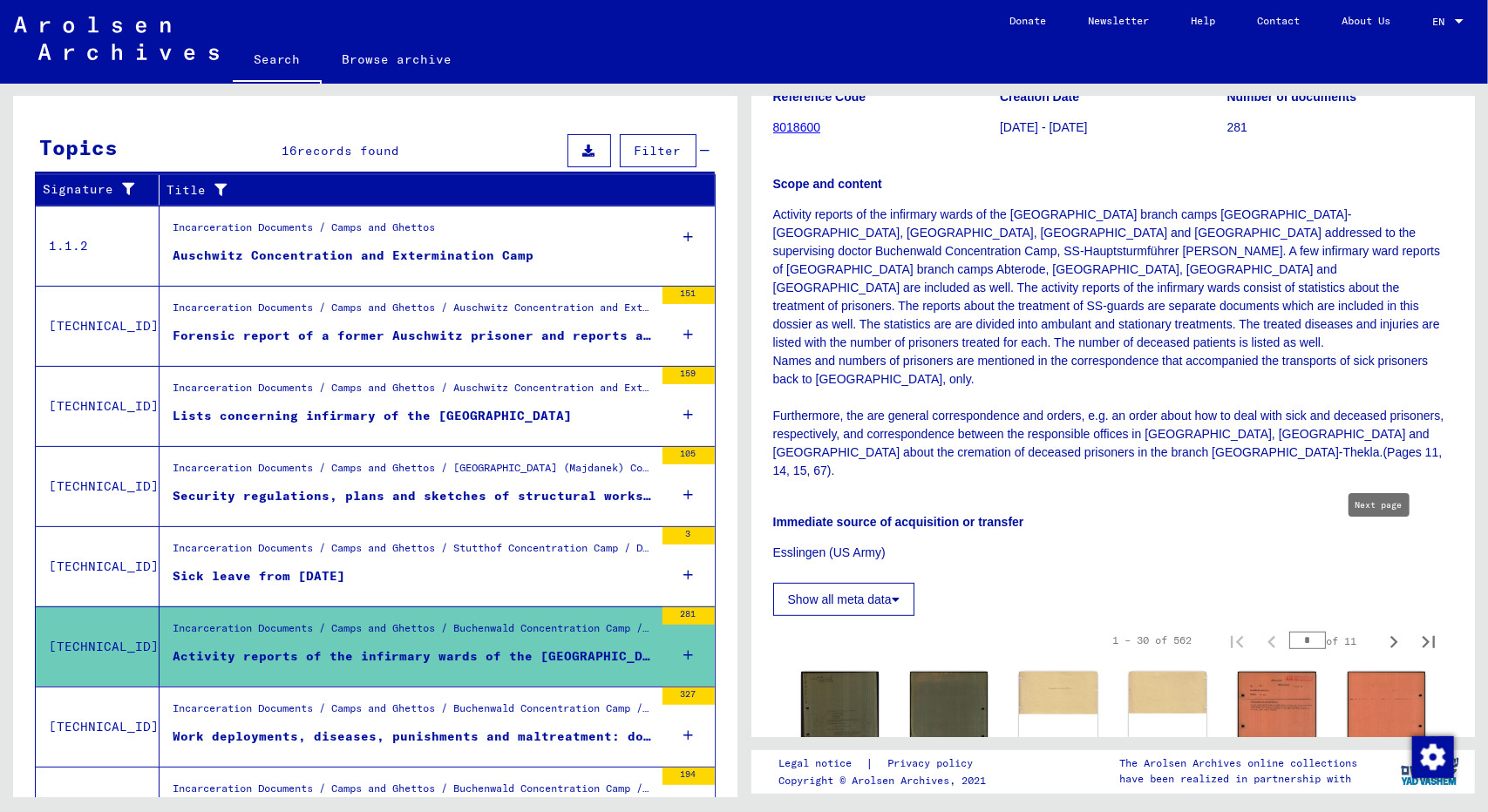
click at [1382, 630] on icon "Next page" at bounding box center [1393, 642] width 24 height 24
type input "*"
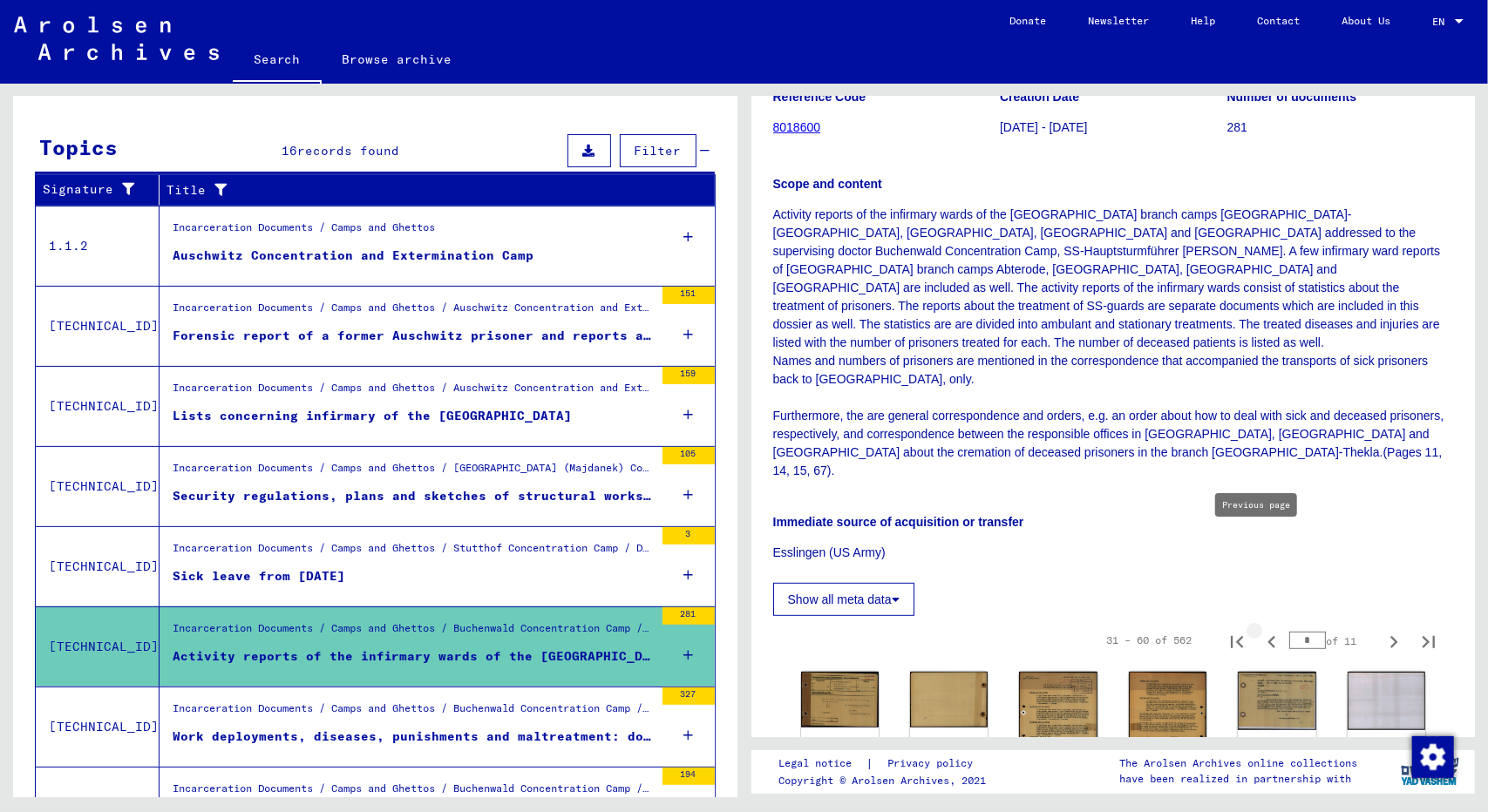
click at [1260, 630] on icon "Previous page" at bounding box center [1272, 642] width 24 height 24
type input "*"
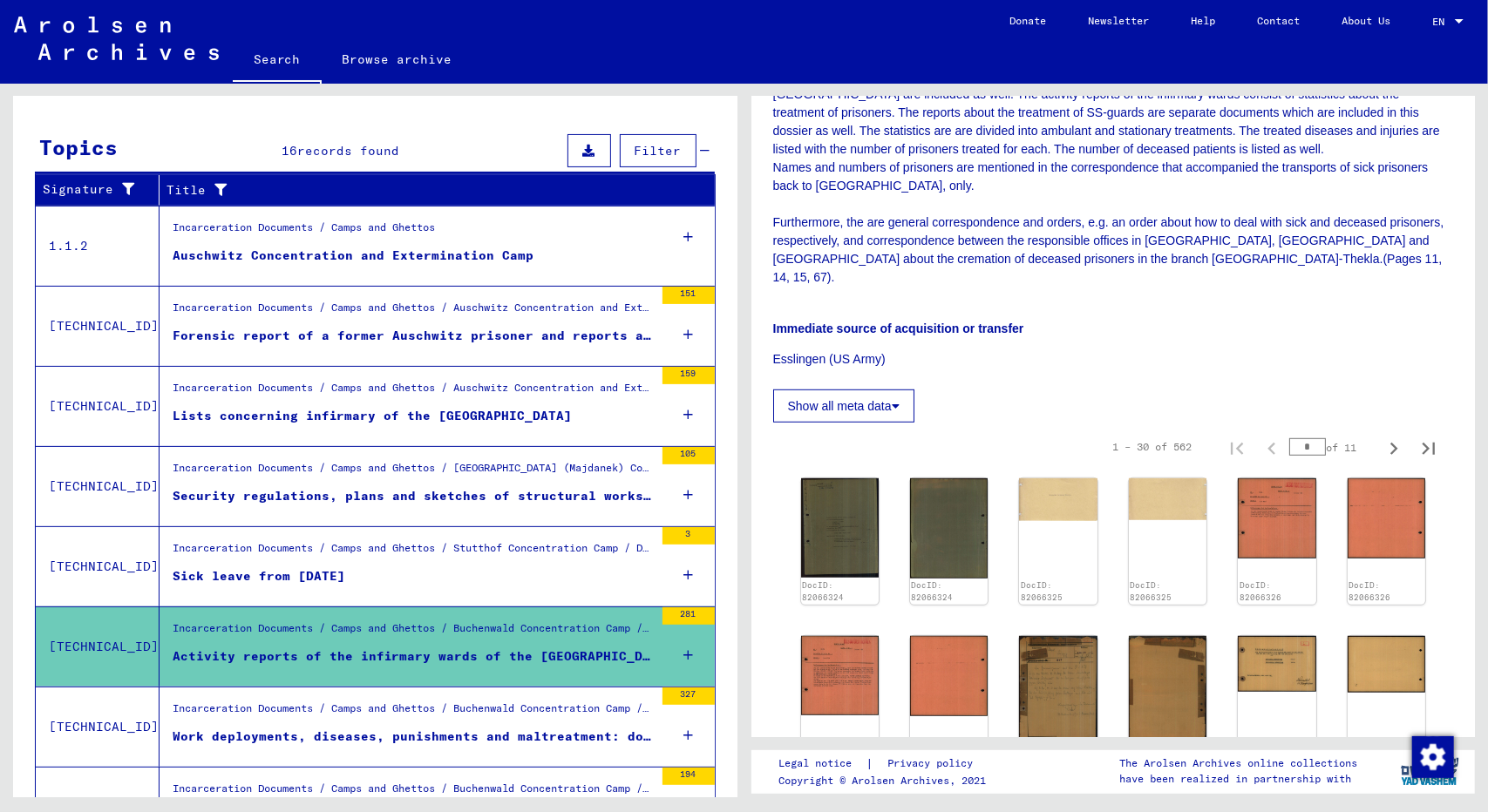
scroll to position [378, 0]
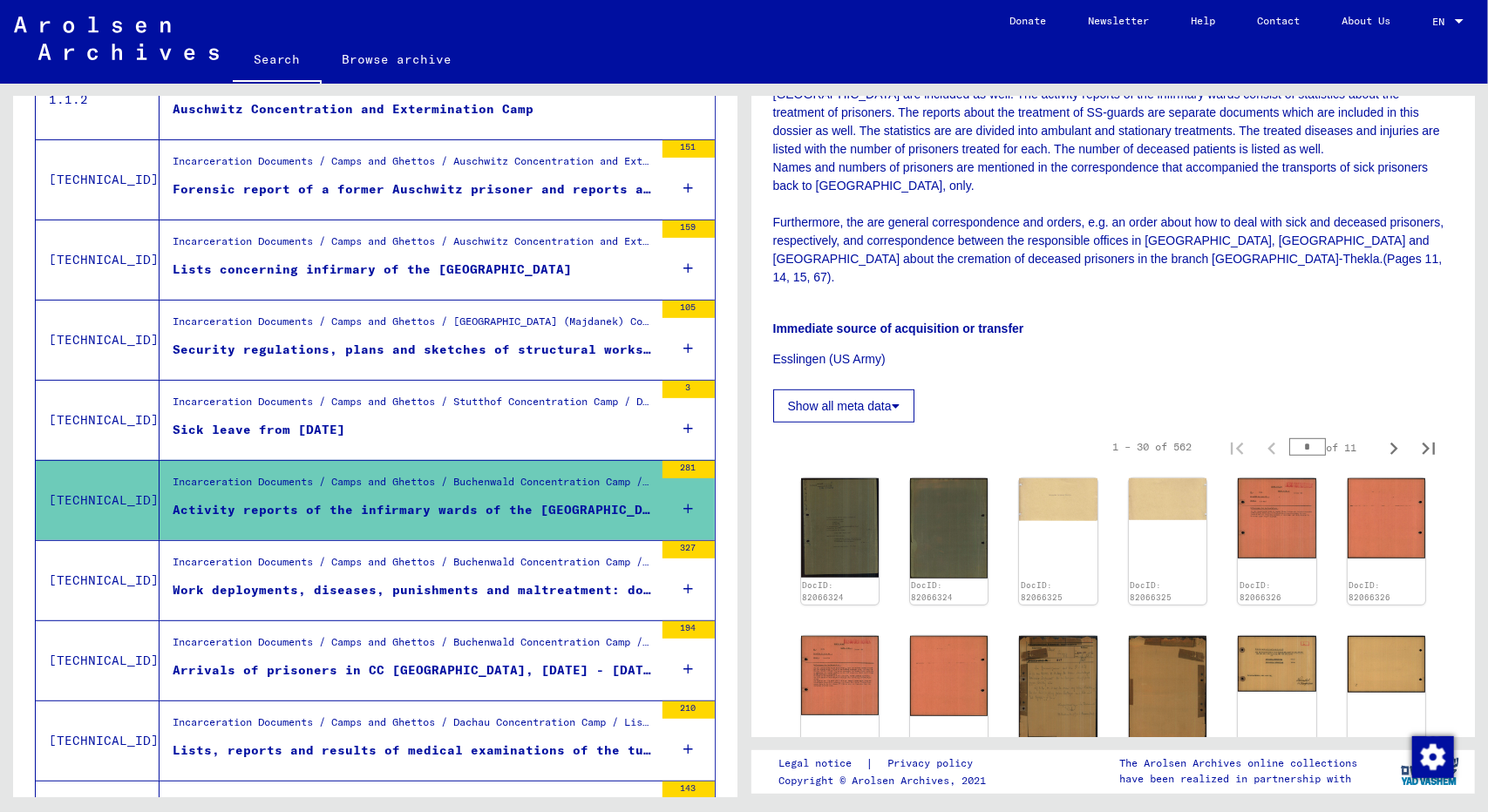
click at [403, 581] on div "Work deployments, diseases, punishments and maltreatment: documents, testimonie…" at bounding box center [413, 590] width 481 height 19
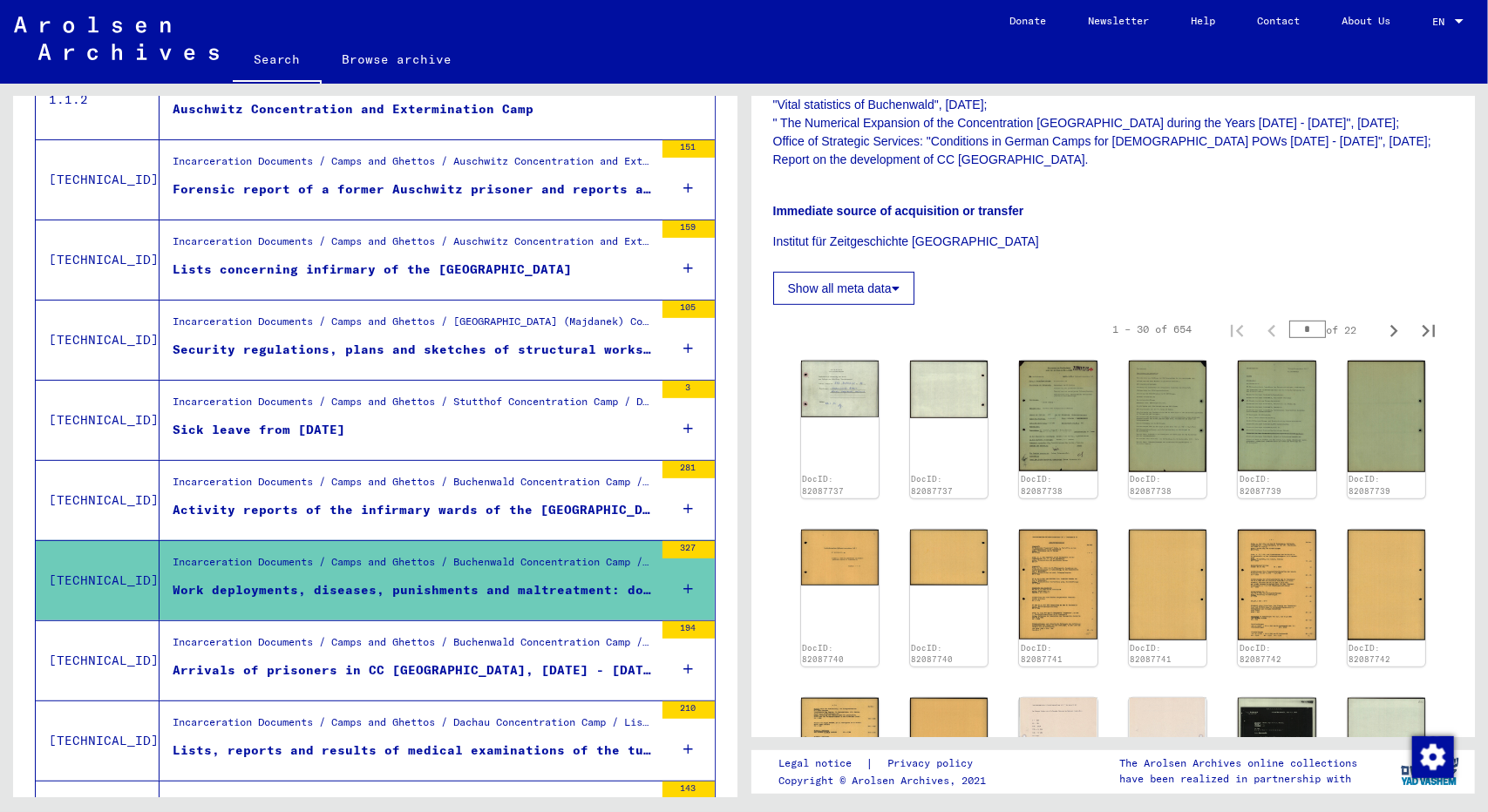
scroll to position [636, 0]
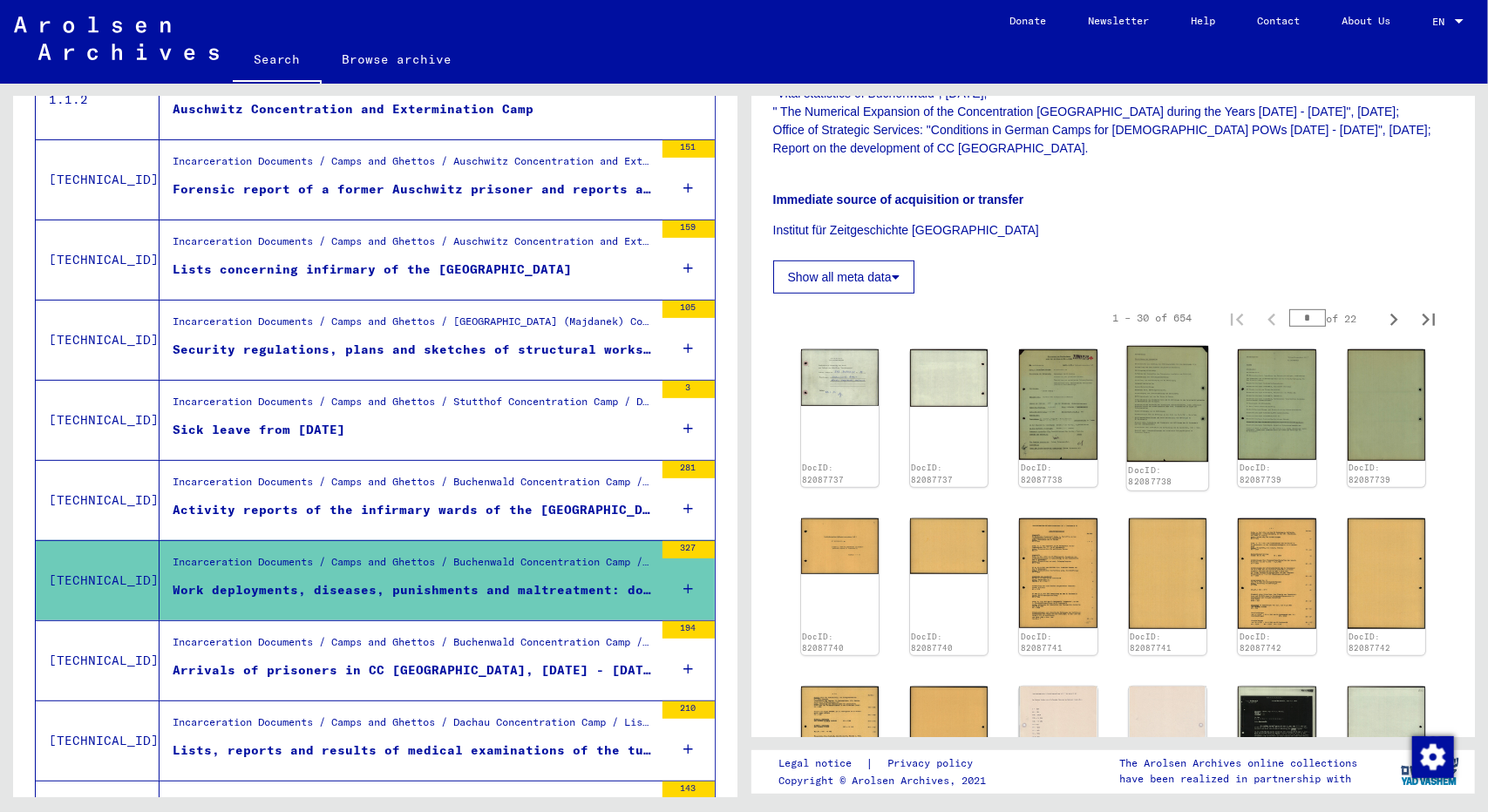
click at [1136, 368] on img at bounding box center [1167, 405] width 82 height 117
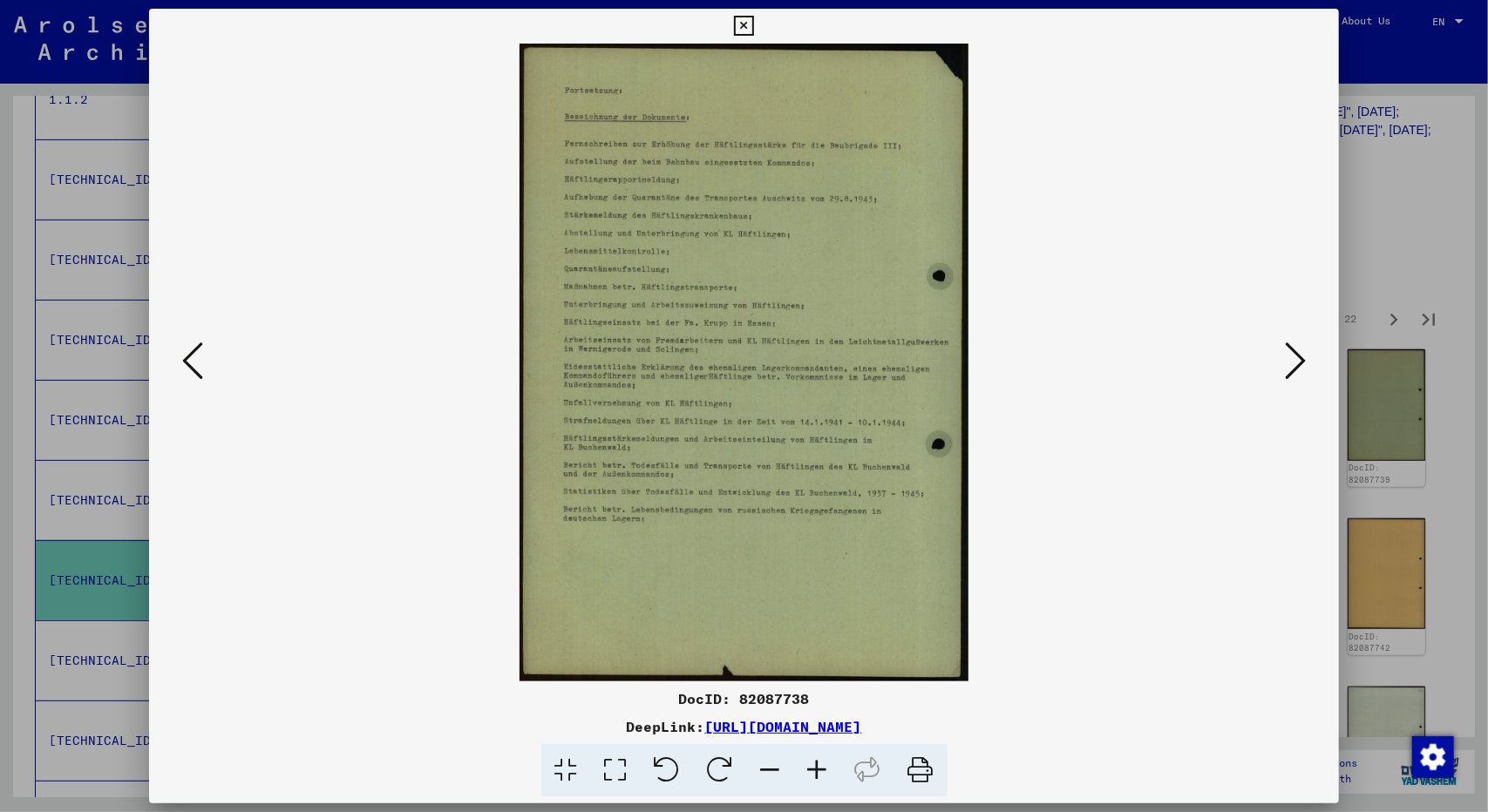
click at [1374, 200] on div at bounding box center [744, 406] width 1488 height 812
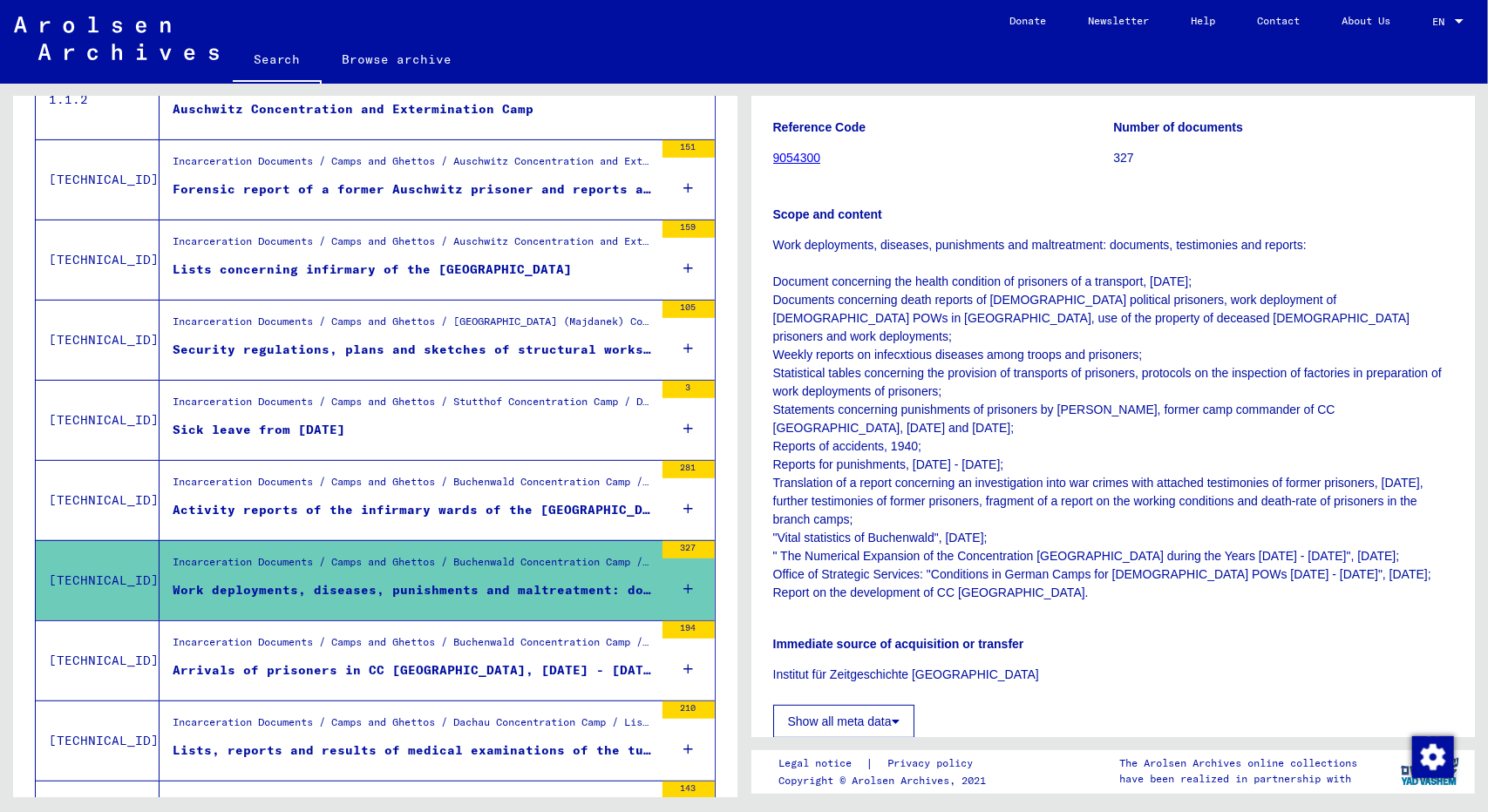
scroll to position [0, 0]
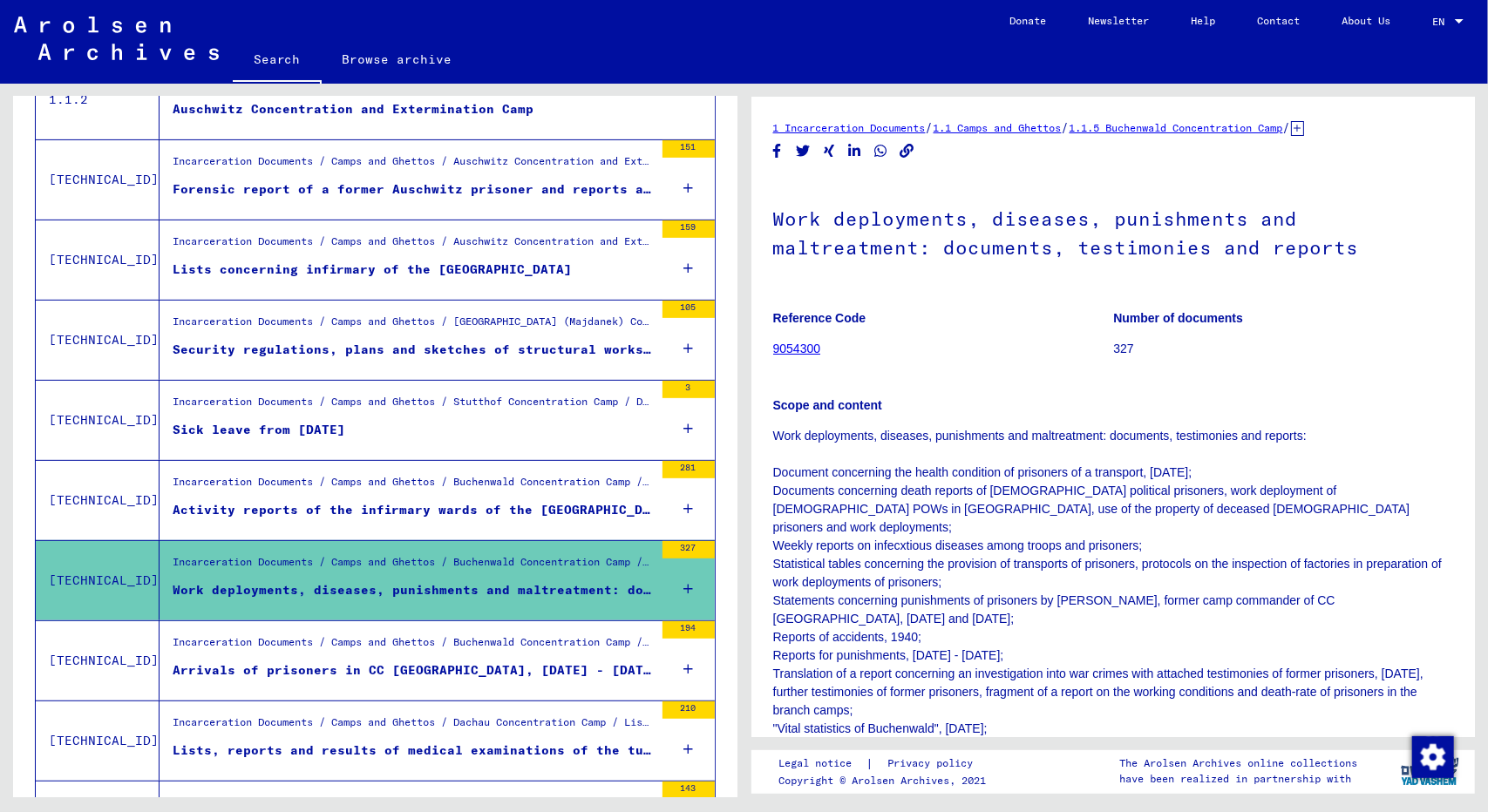
click at [912, 151] on icon "Copy link" at bounding box center [907, 151] width 19 height 15
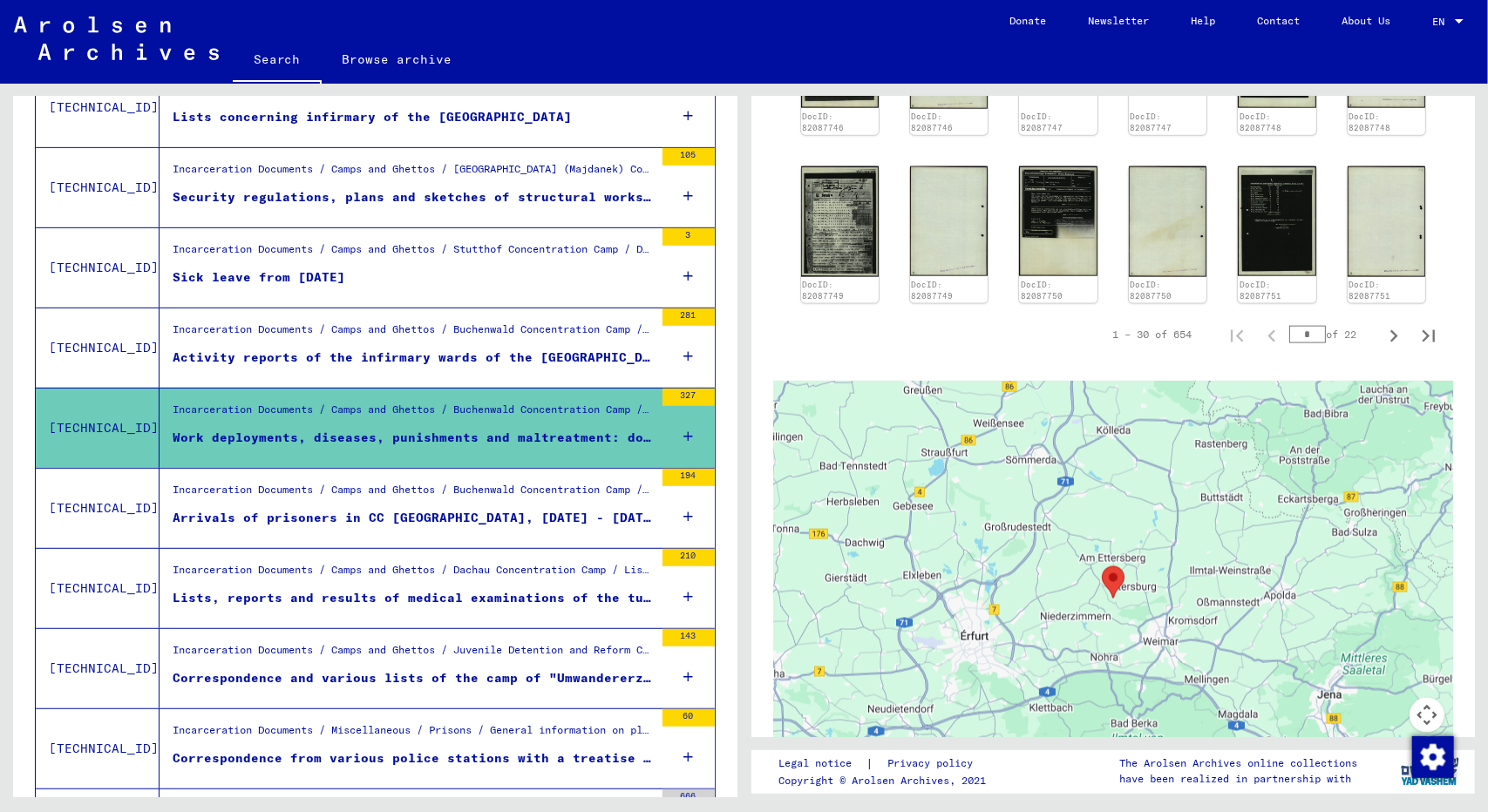
scroll to position [569, 0]
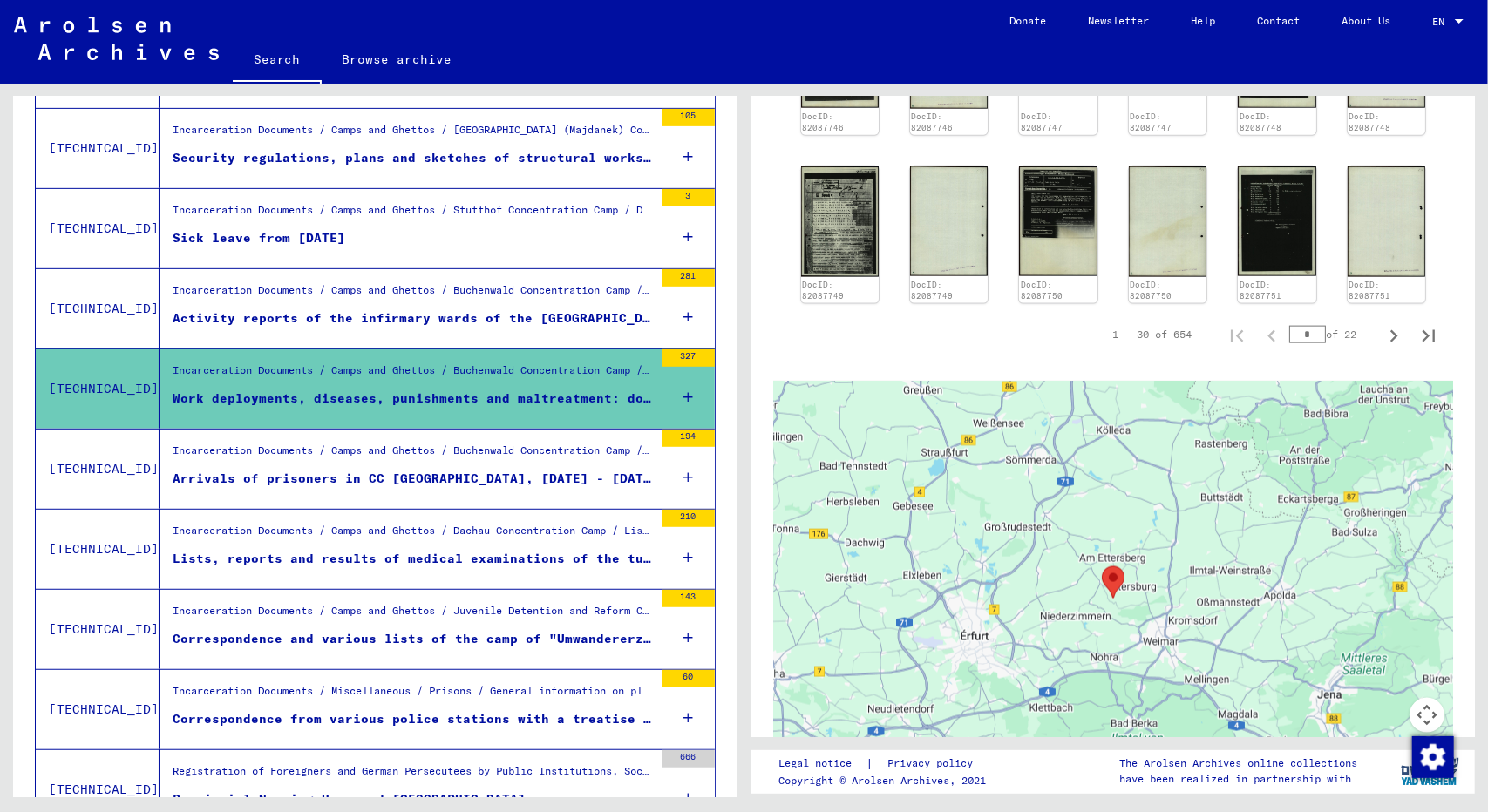
click at [375, 550] on div "Lists, reports and results of medical examinations of the tuberculosis ward in …" at bounding box center [413, 560] width 481 height 19
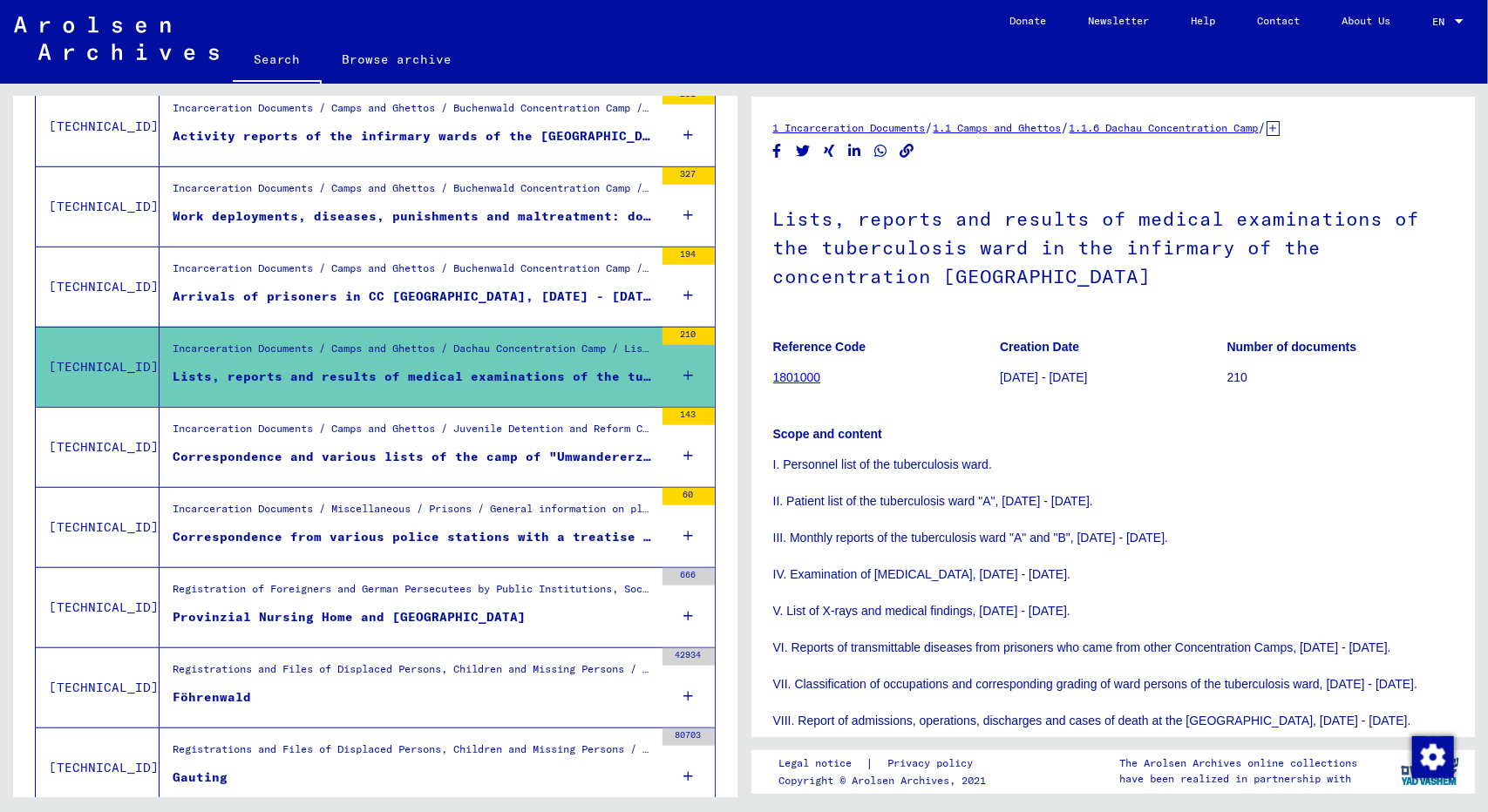
scroll to position [752, 0]
click at [415, 435] on div "Incarceration Documents / Camps and Ghettos / Juvenile Detention and Reform Cam…" at bounding box center [413, 432] width 481 height 24
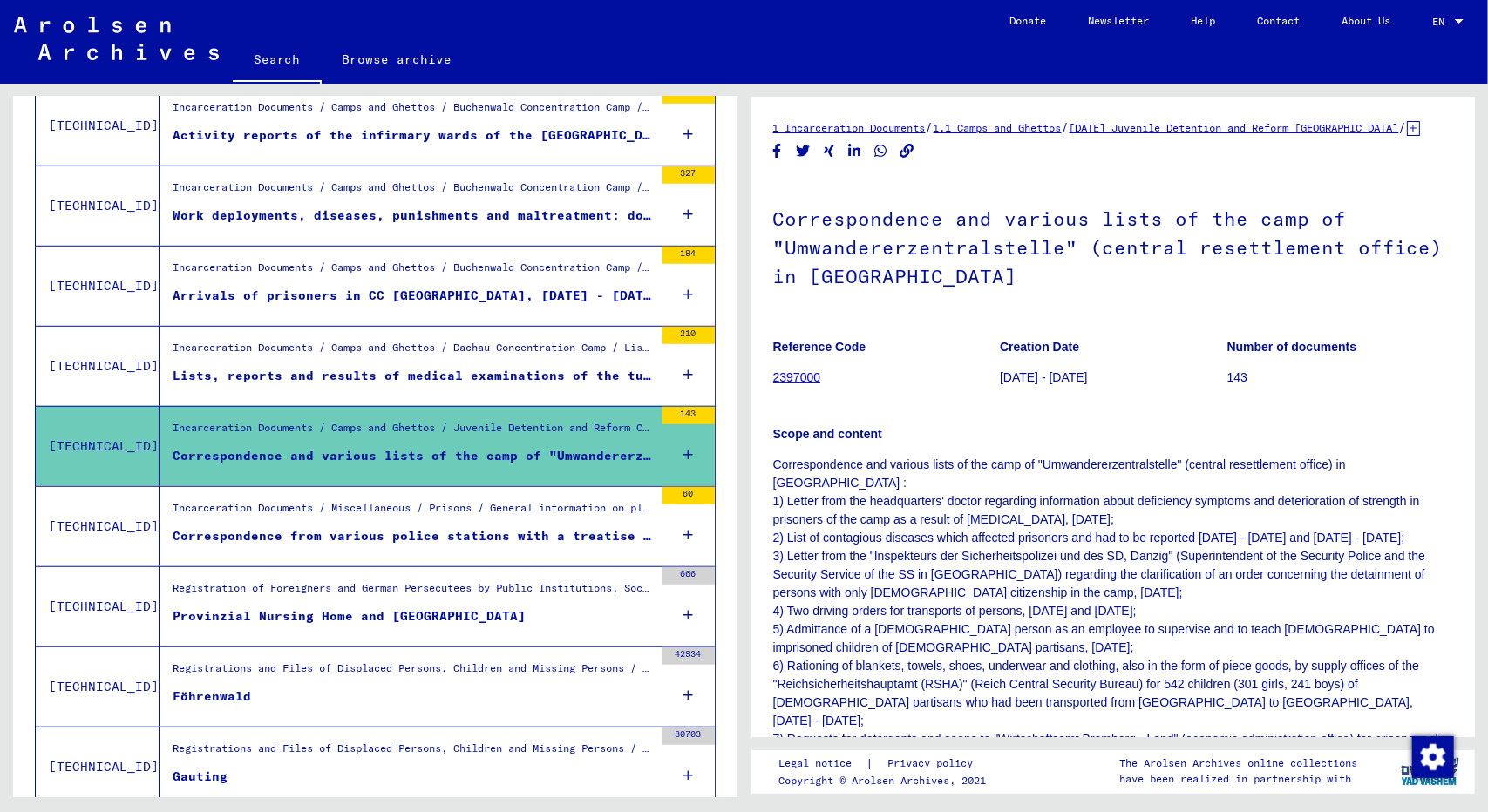
scroll to position [46, 0]
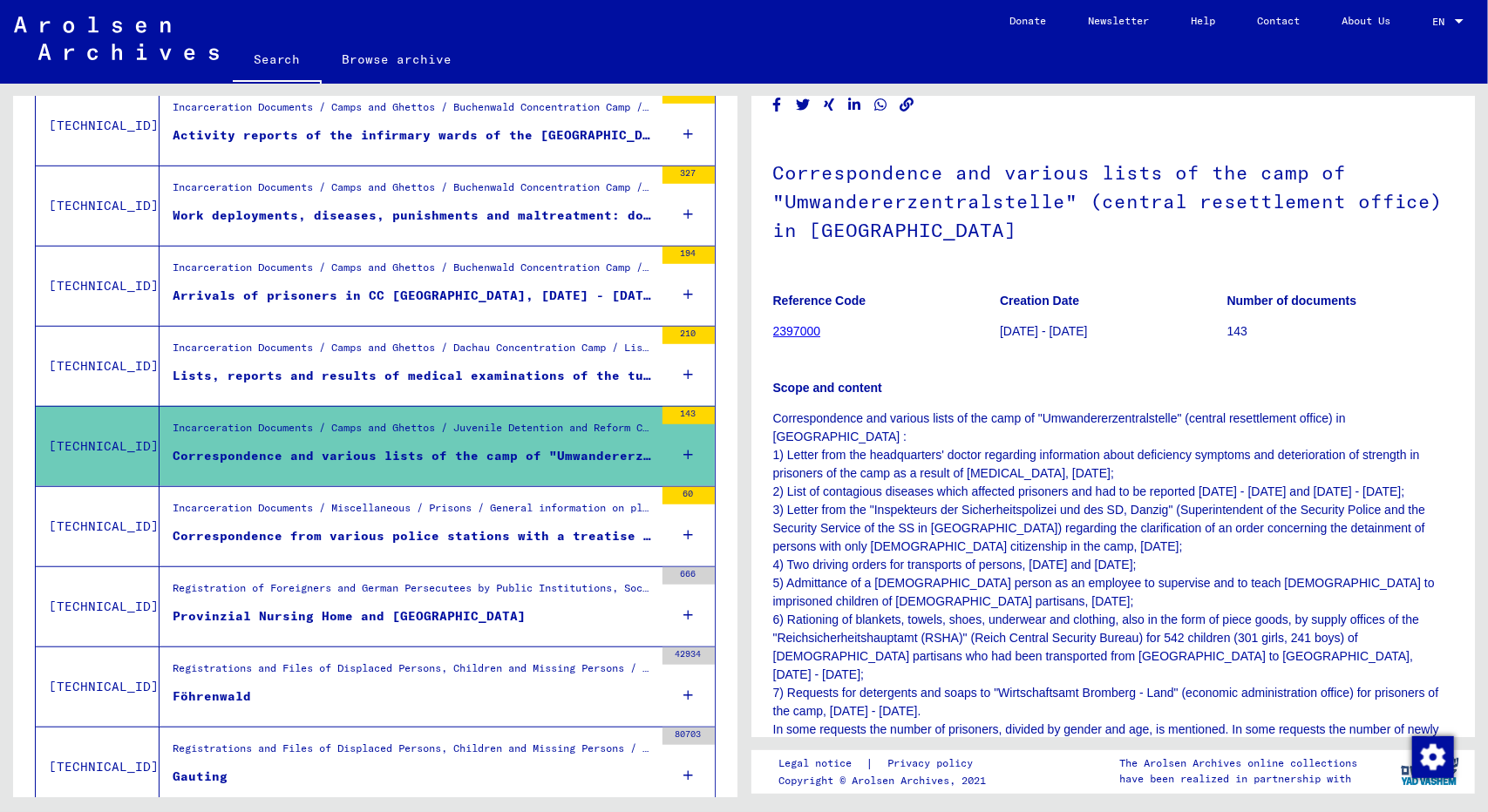
click at [514, 581] on div "Registration of Foreigners and German Persecutees by Public Institutions, Socia…" at bounding box center [413, 592] width 481 height 24
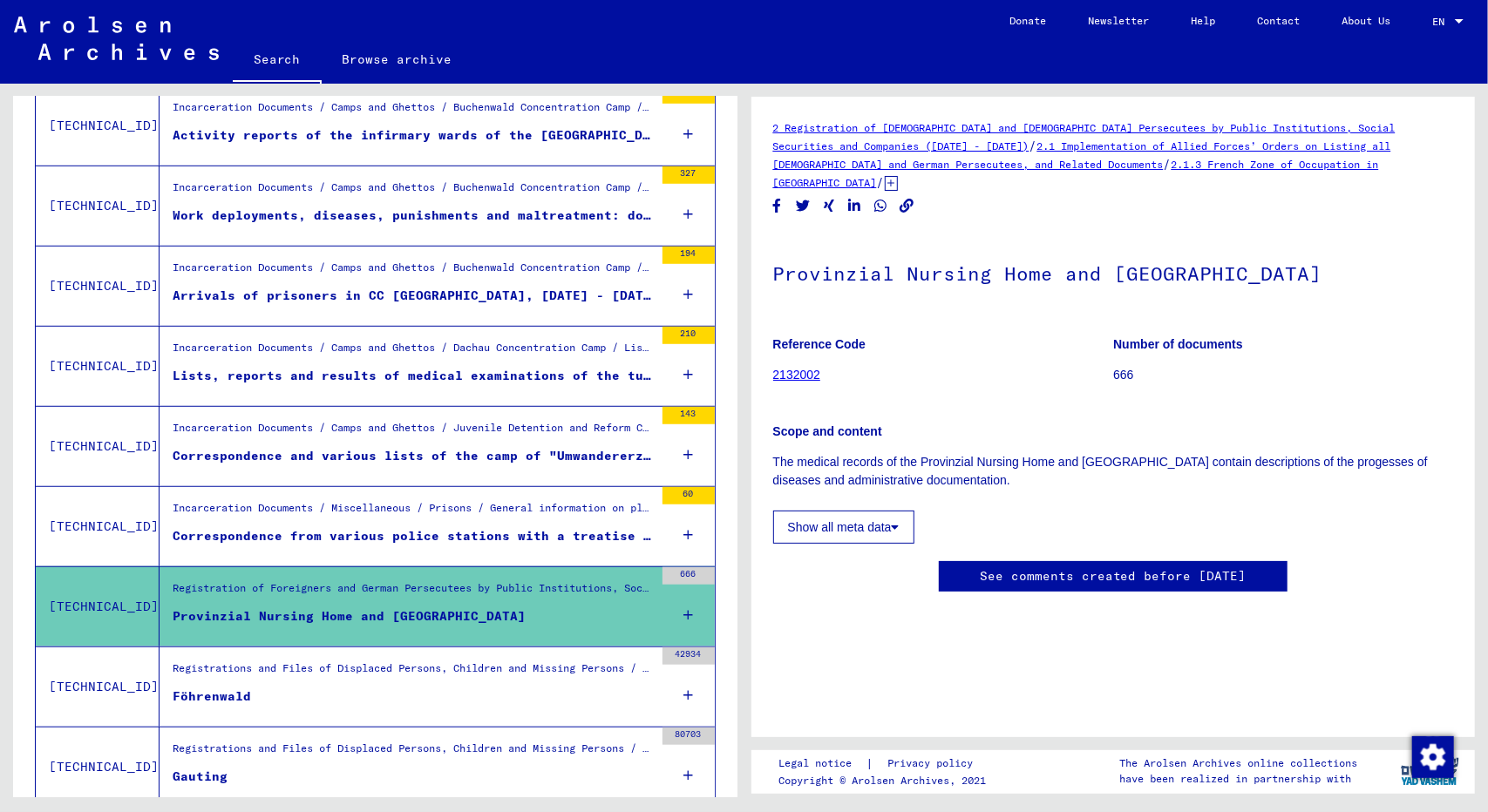
click at [893, 422] on p "Scope and content" at bounding box center [1113, 432] width 680 height 19
click at [1241, 163] on link "2.1.3 French Zone of Occupation in [GEOGRAPHIC_DATA]" at bounding box center [1076, 174] width 606 height 32
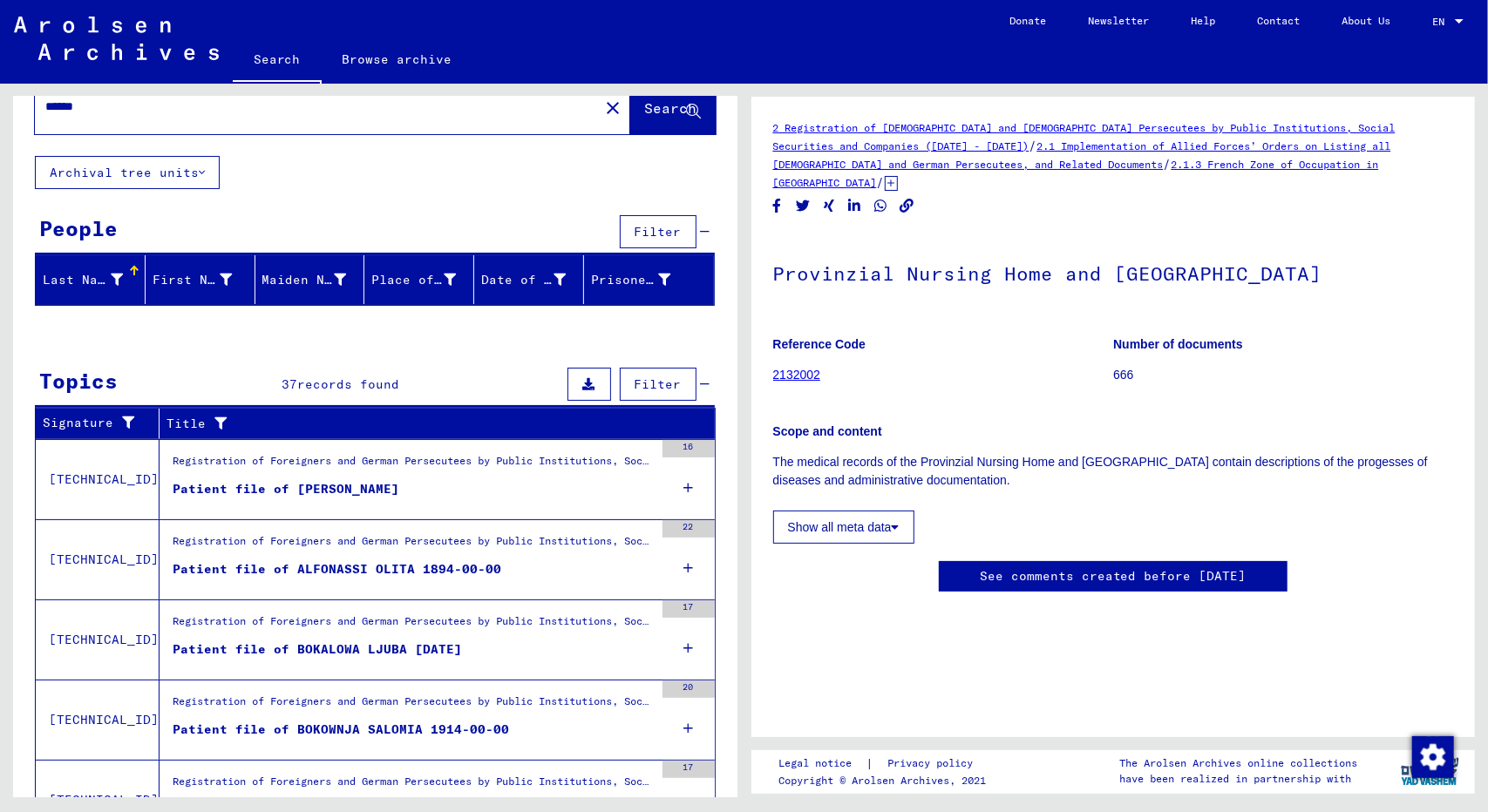
scroll to position [50, 0]
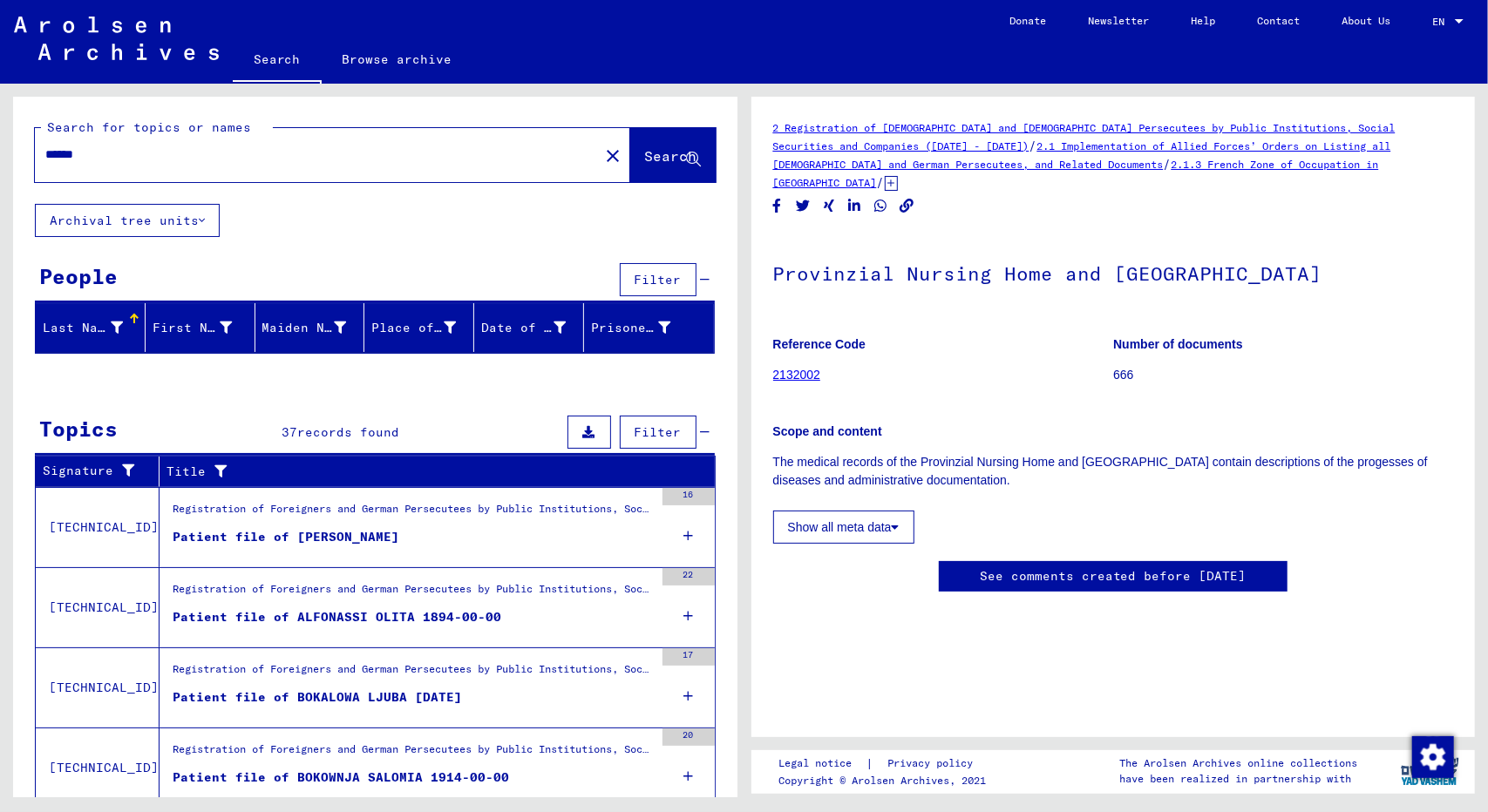
drag, startPoint x: 236, startPoint y: 170, endPoint x: 44, endPoint y: 129, distance: 196.3
click at [44, 129] on div "Search for topics or names ****** close Search" at bounding box center [375, 150] width 680 height 64
click at [93, 157] on input "******" at bounding box center [317, 155] width 543 height 19
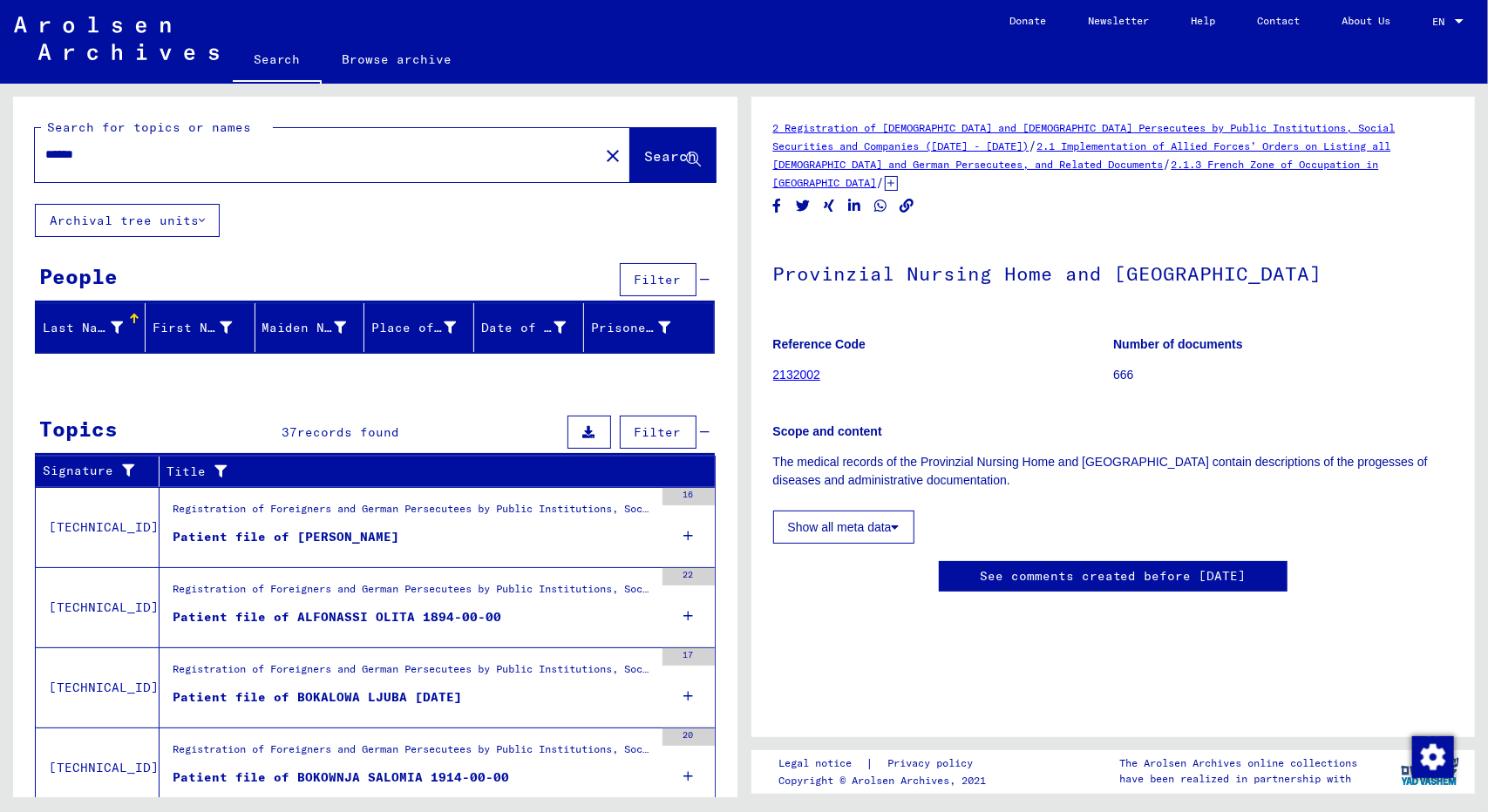
type input "******"
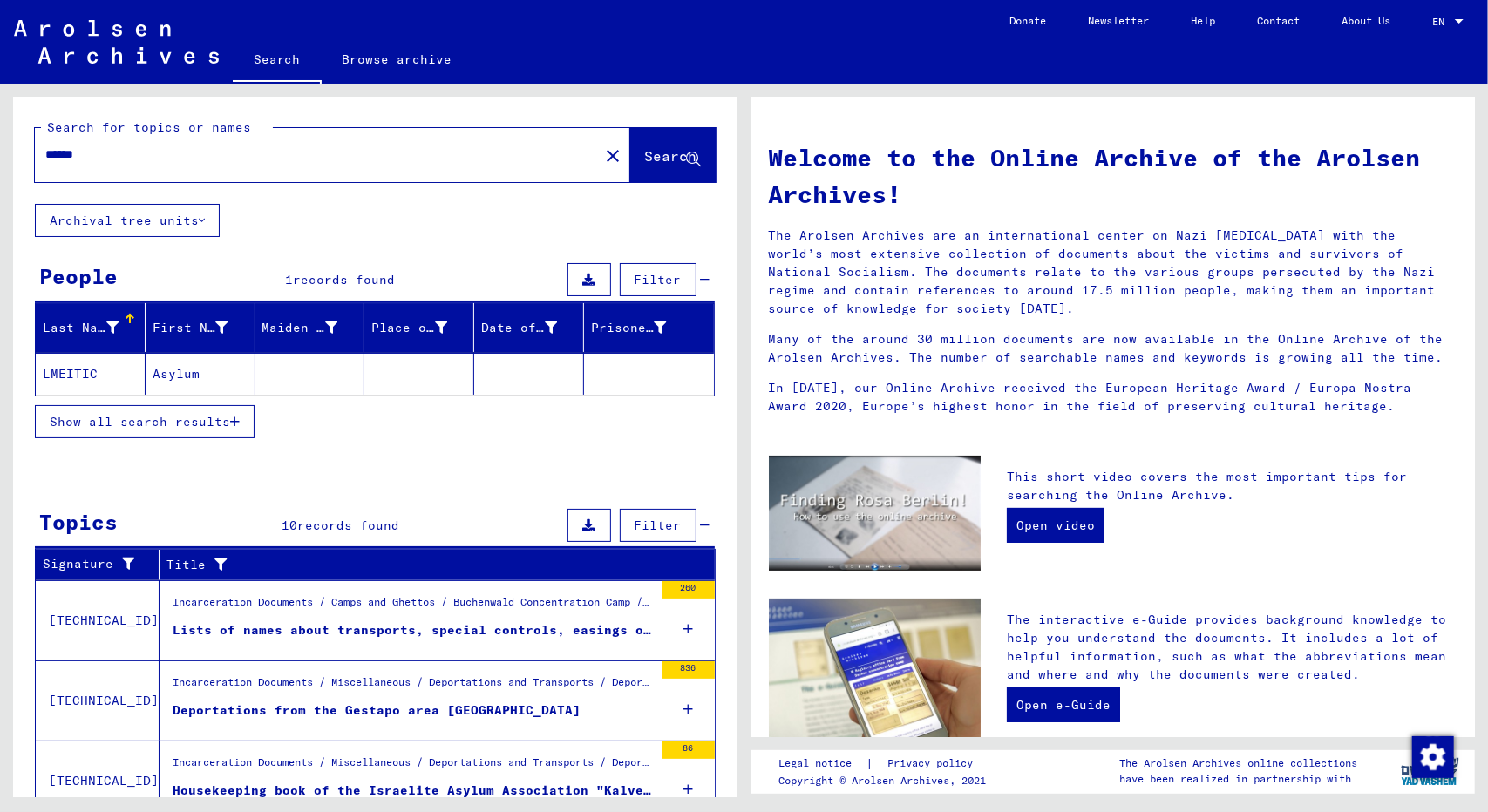
click at [564, 606] on div "Incarceration Documents / Camps and Ghettos / Buchenwald Concentration Camp / L…" at bounding box center [413, 606] width 481 height 24
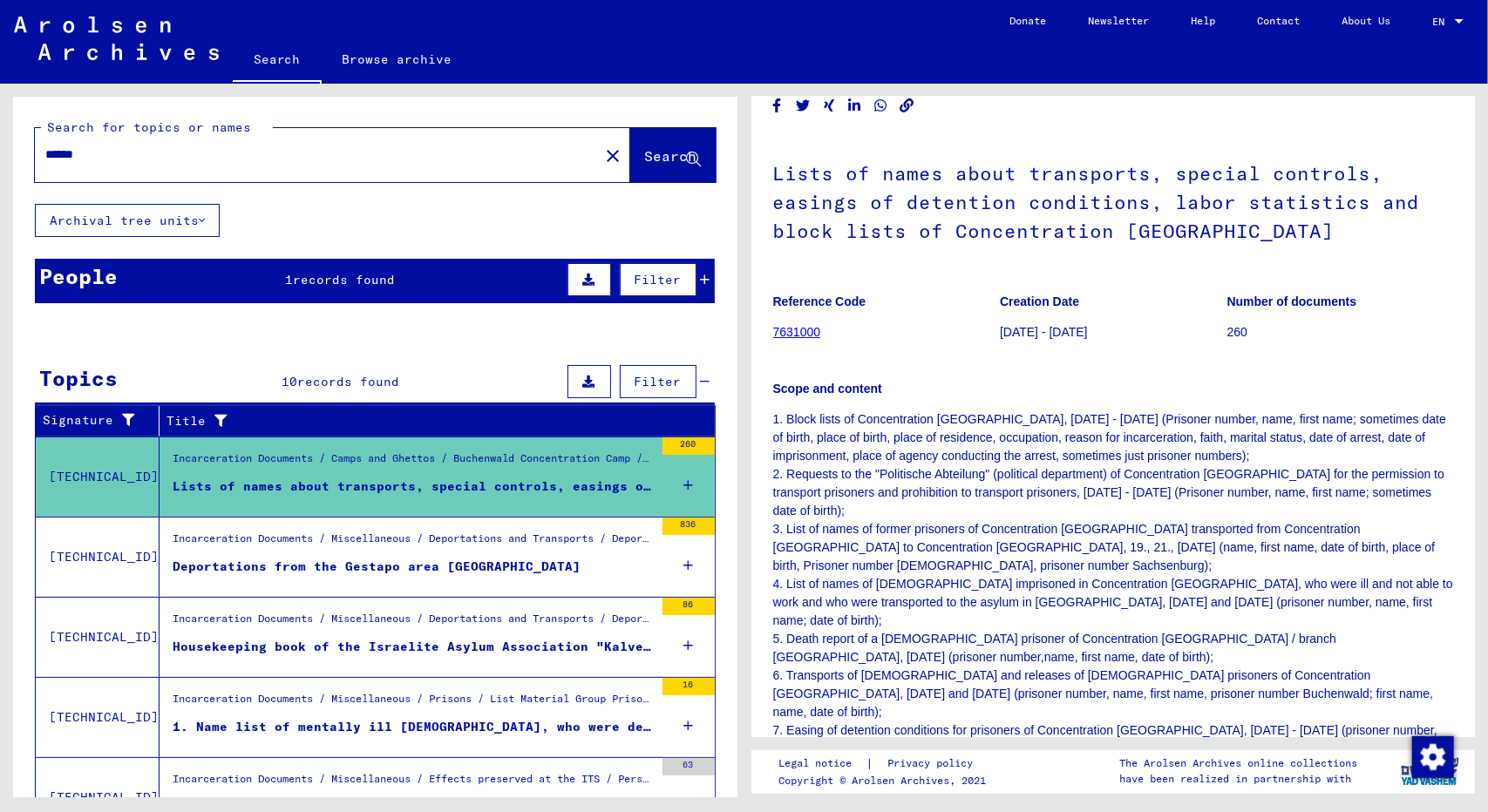
scroll to position [46, 0]
click at [435, 523] on div "Incarceration Documents / Miscellaneous / Deportations and Transports / Deporta…" at bounding box center [407, 557] width 494 height 79
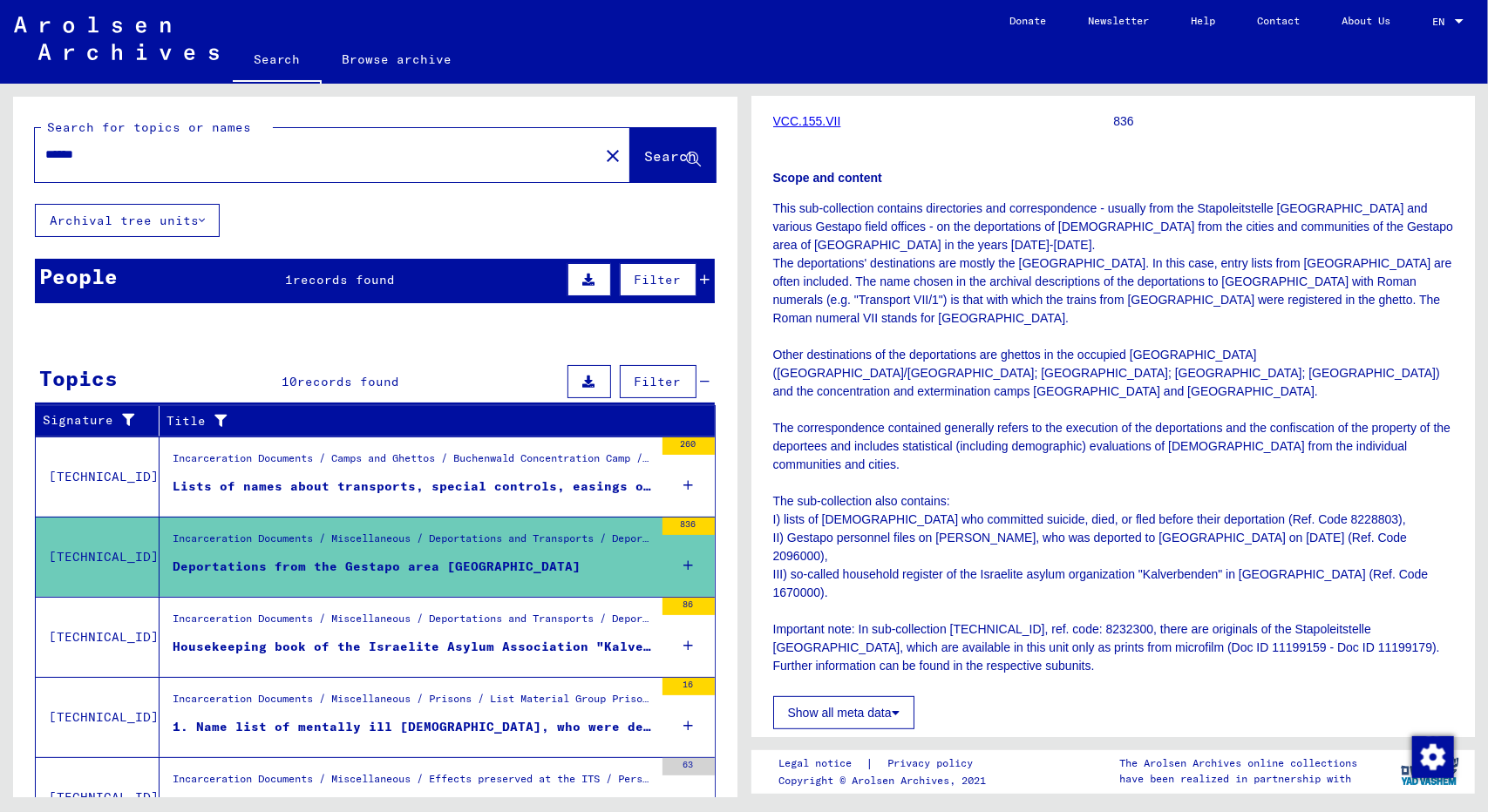
scroll to position [122, 0]
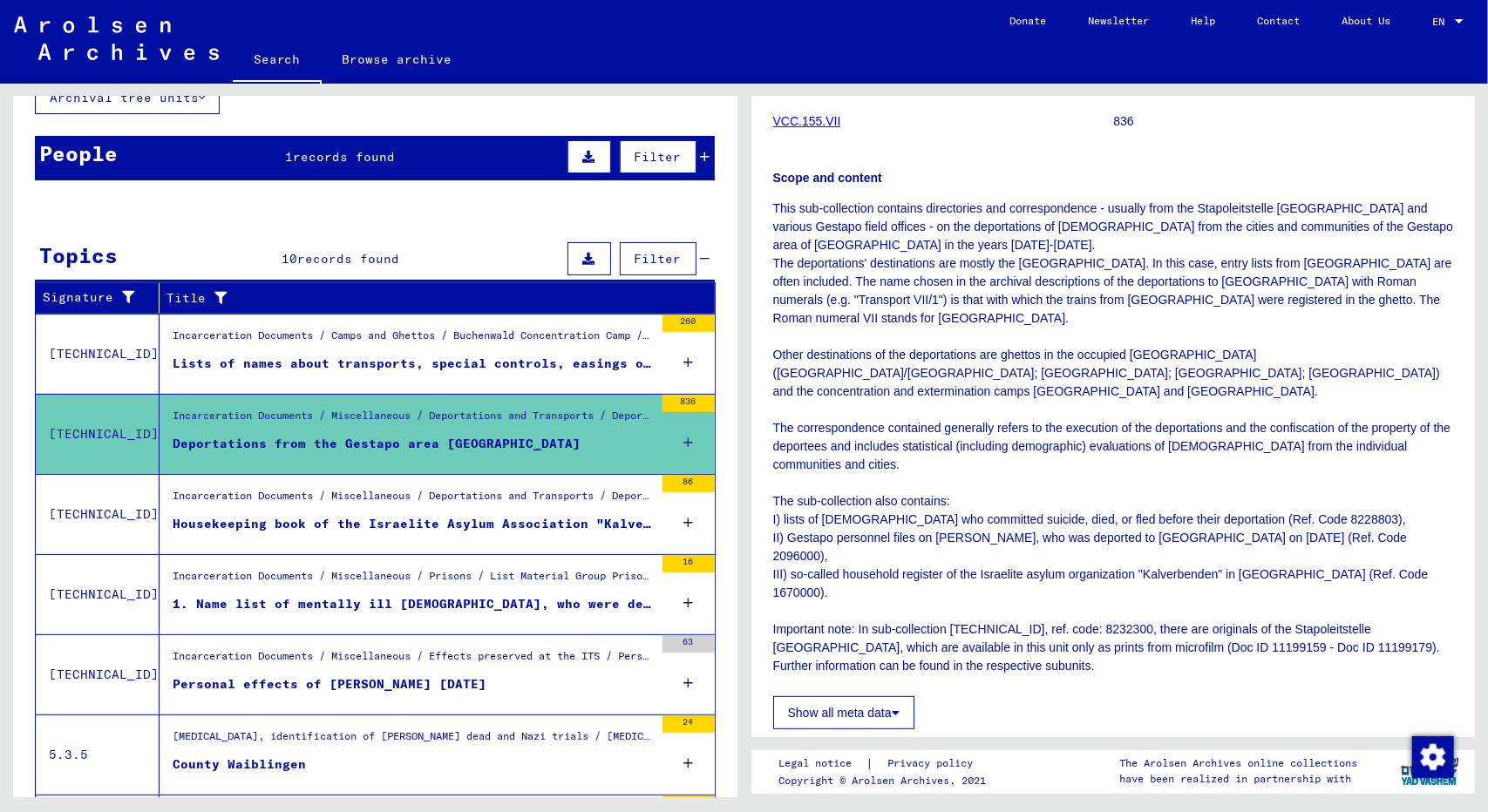
click at [515, 579] on div "Incarceration Documents / Miscellaneous / Prisons / List Material Group Prisons…" at bounding box center [413, 580] width 481 height 24
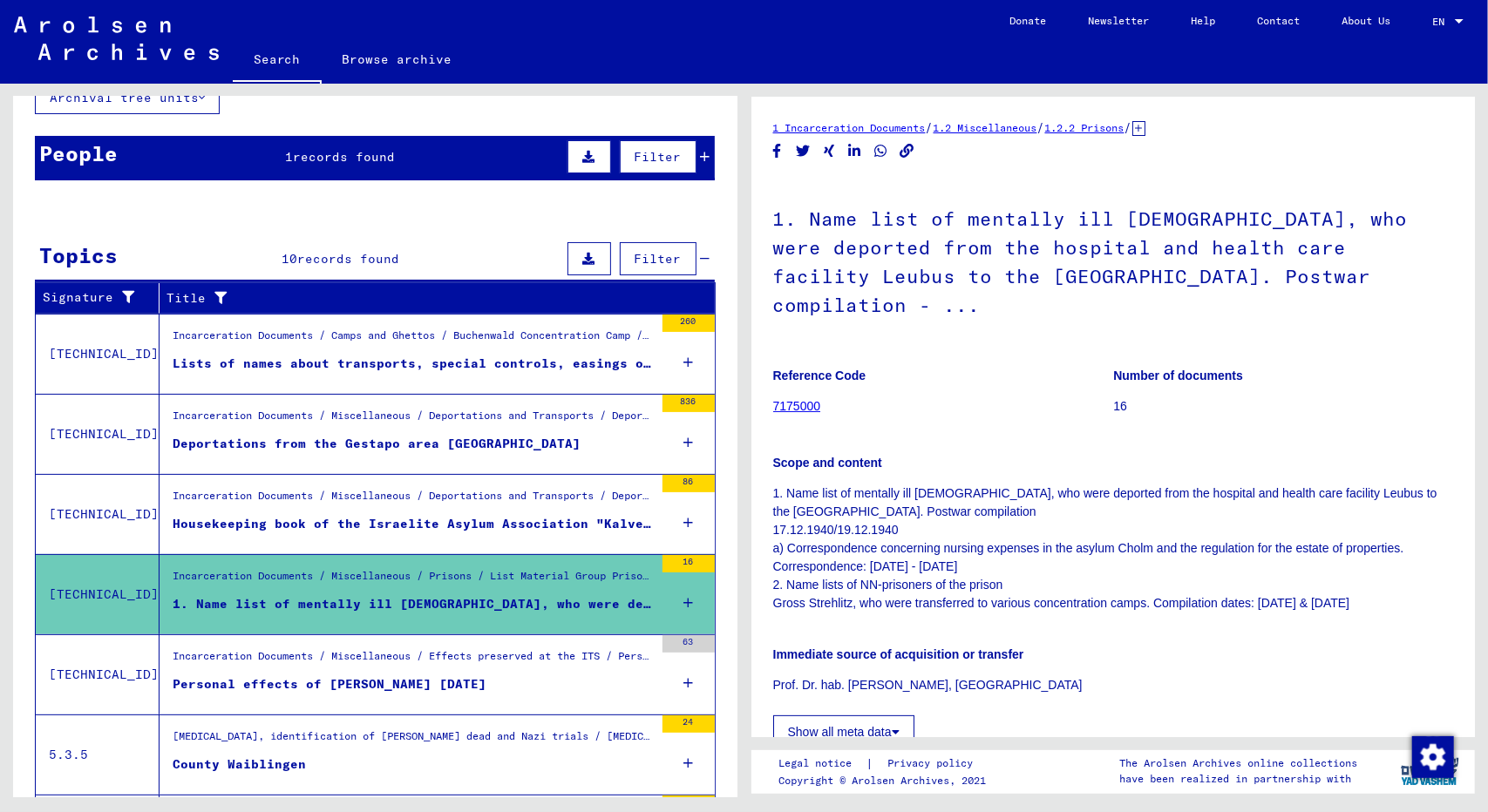
click at [912, 153] on icon "Copy link" at bounding box center [907, 151] width 19 height 15
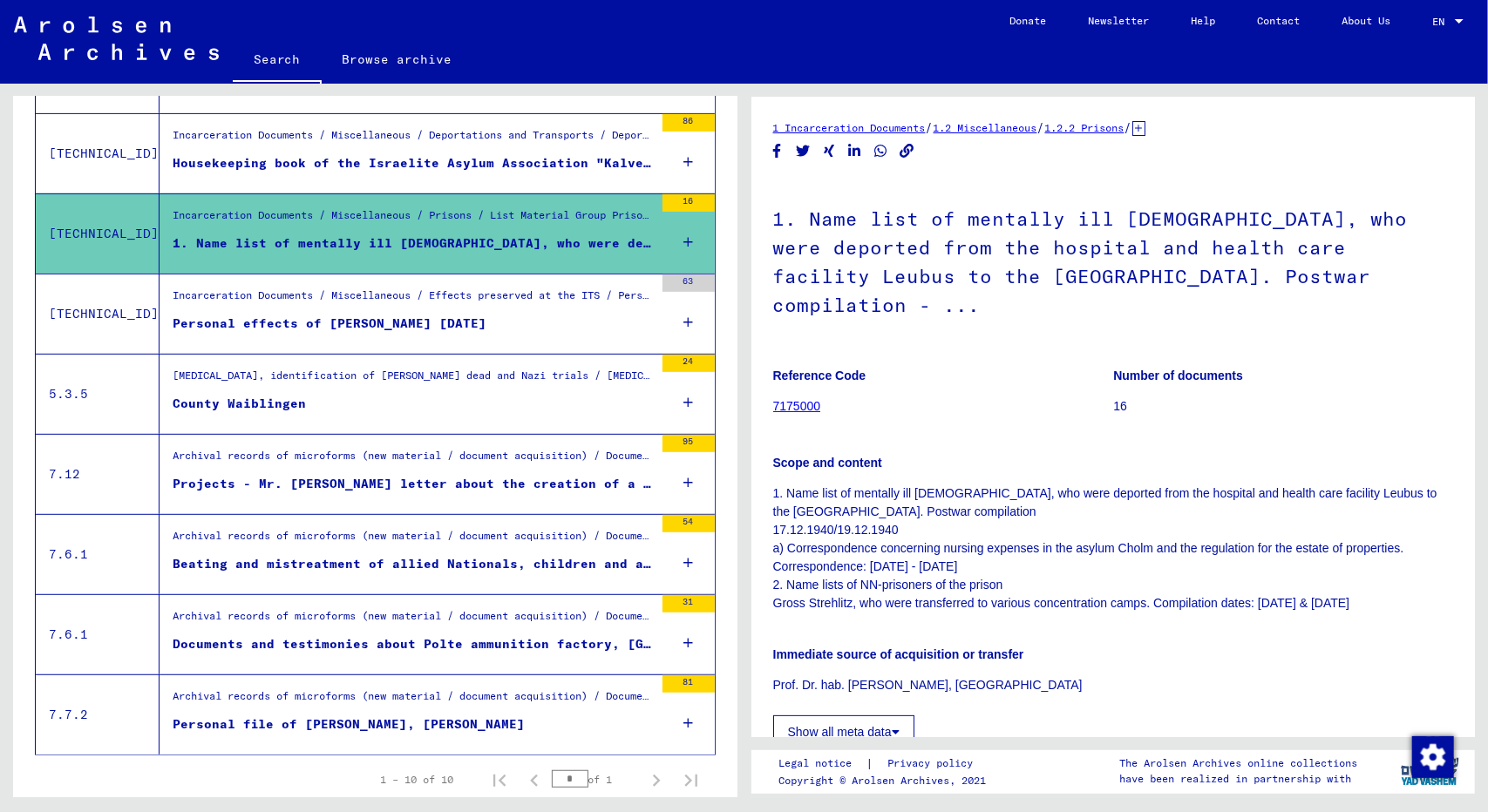
scroll to position [535, 0]
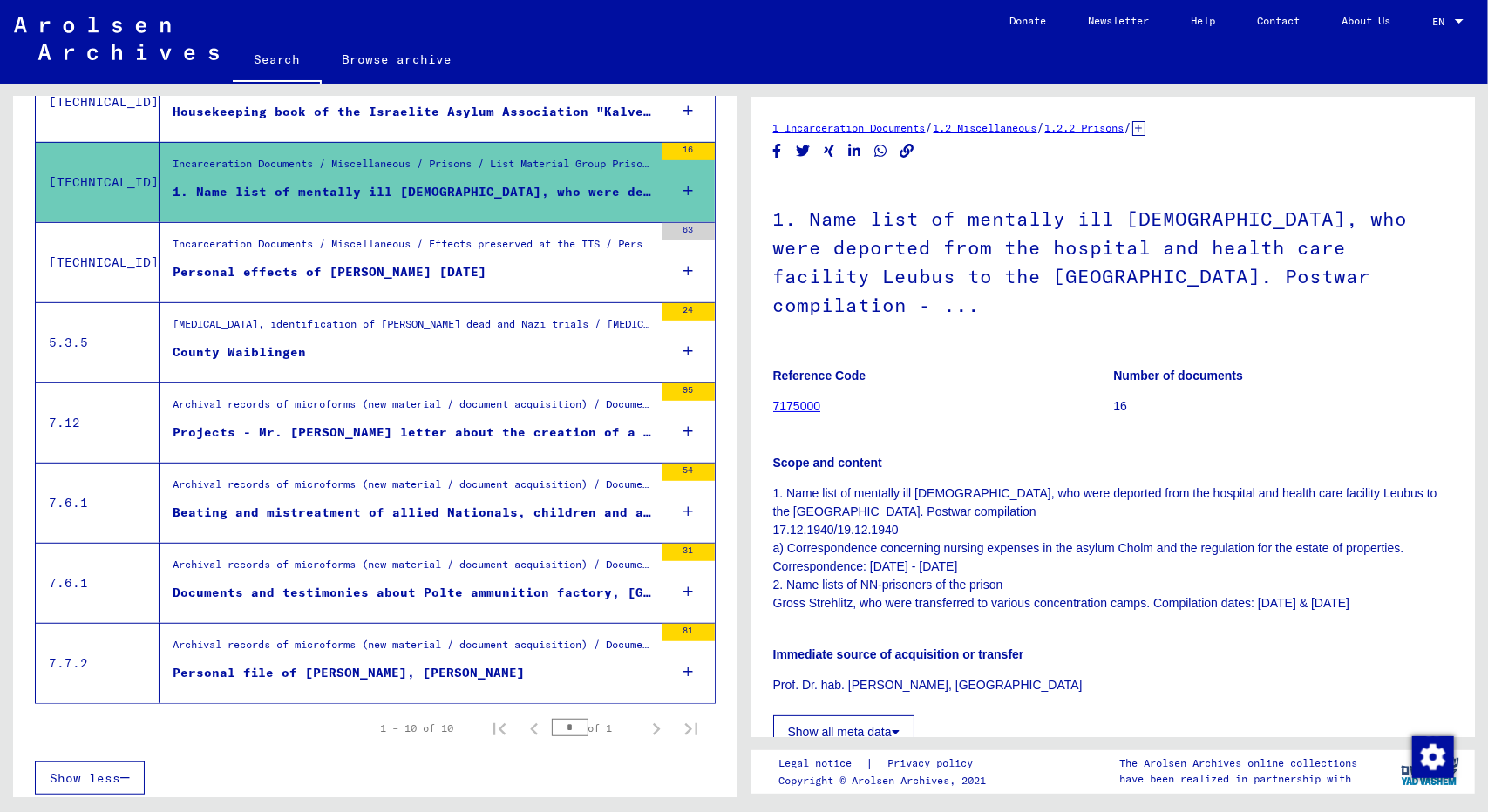
click at [321, 423] on div "Projects - Mr. [PERSON_NAME] letter about the creation of a land of asylum for …" at bounding box center [413, 432] width 481 height 19
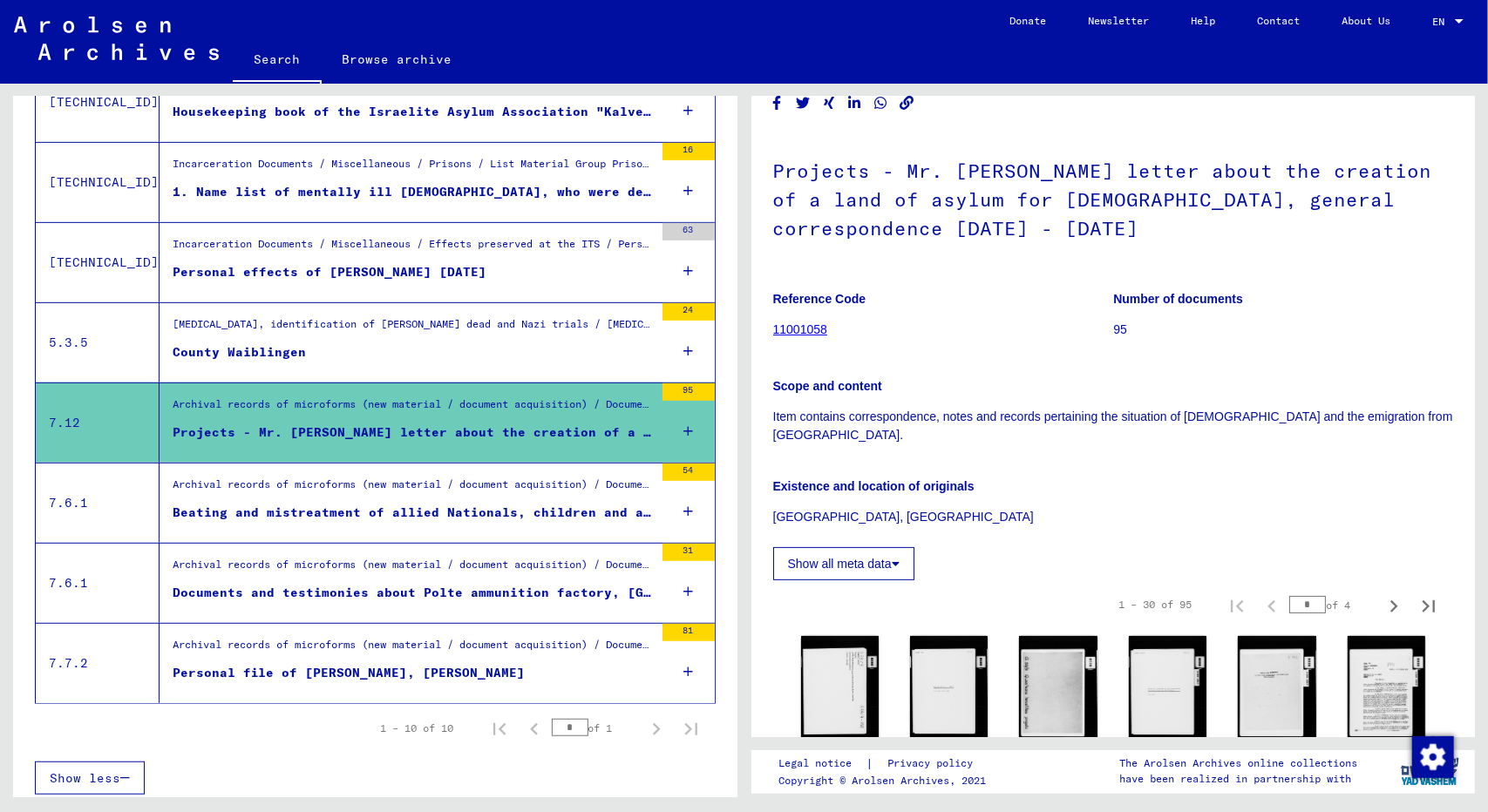
scroll to position [67, 0]
click at [483, 482] on div "Archival records of microforms (new material / document acquisition) / Document…" at bounding box center [413, 489] width 481 height 24
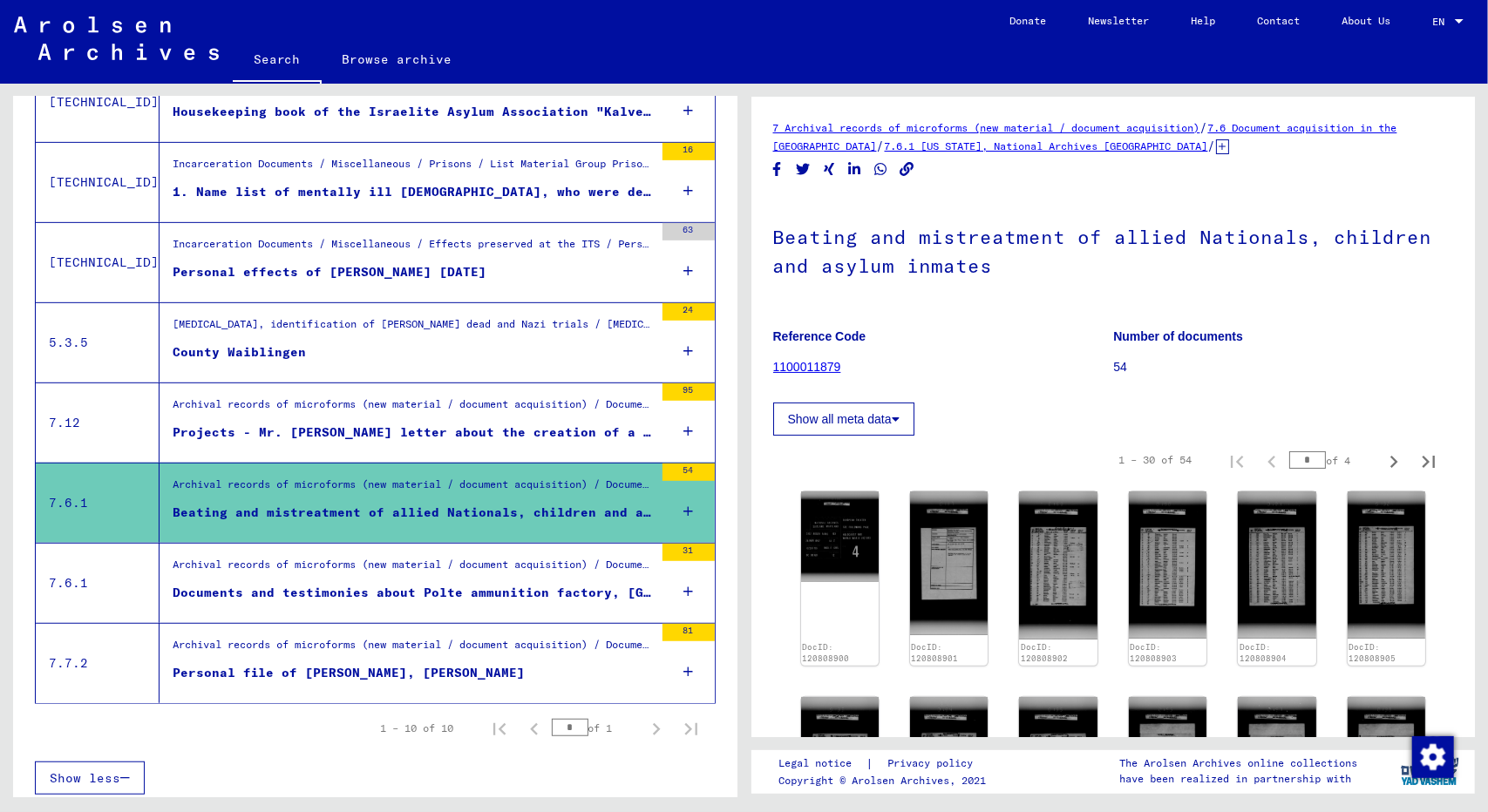
click at [507, 594] on div "Documents and testimonies about Polte ammunition factory, [GEOGRAPHIC_DATA] and…" at bounding box center [413, 593] width 481 height 19
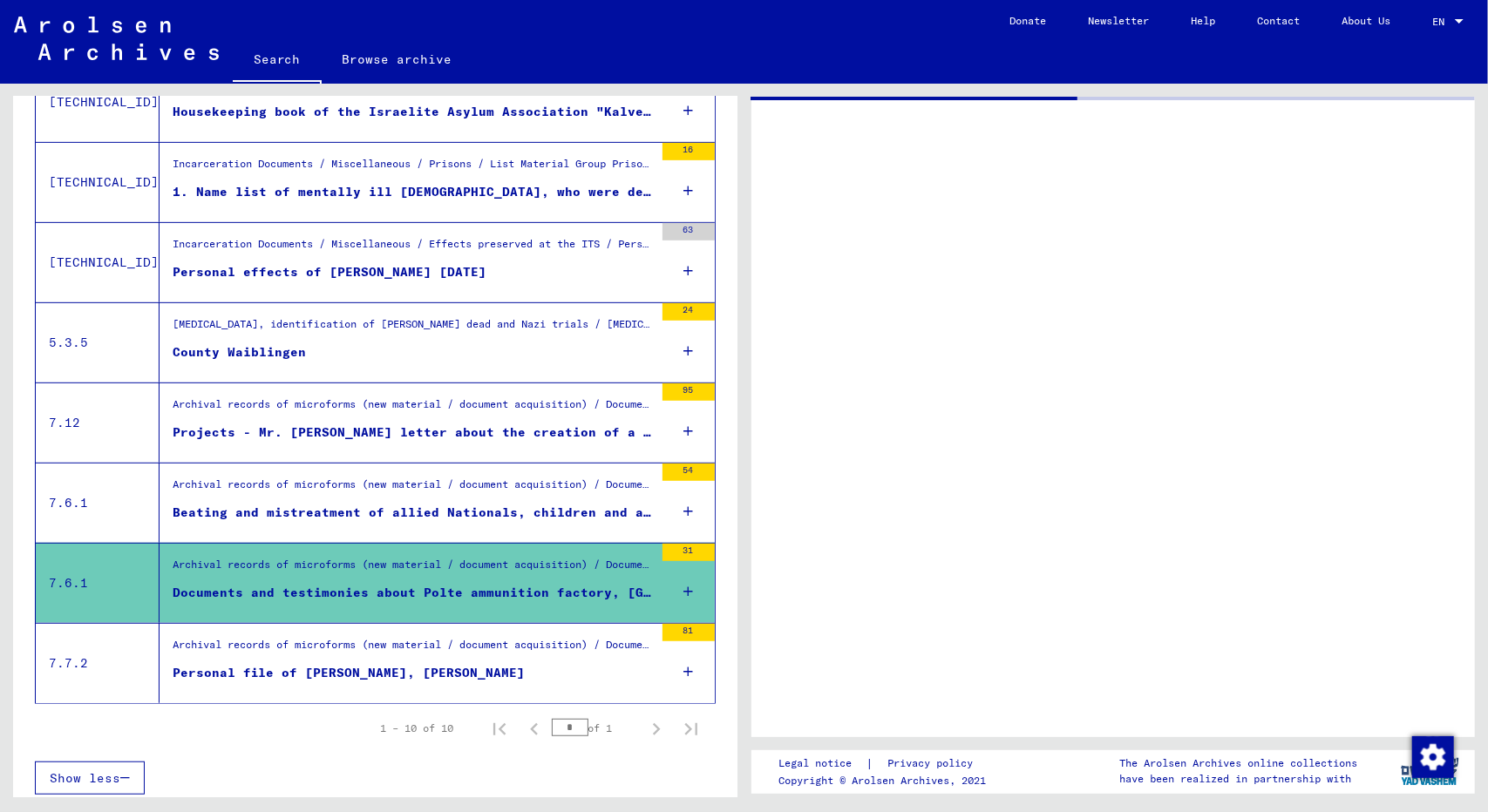
click at [477, 651] on div "Archival records of microforms (new material / document acquisition) / Document…" at bounding box center [413, 649] width 481 height 24
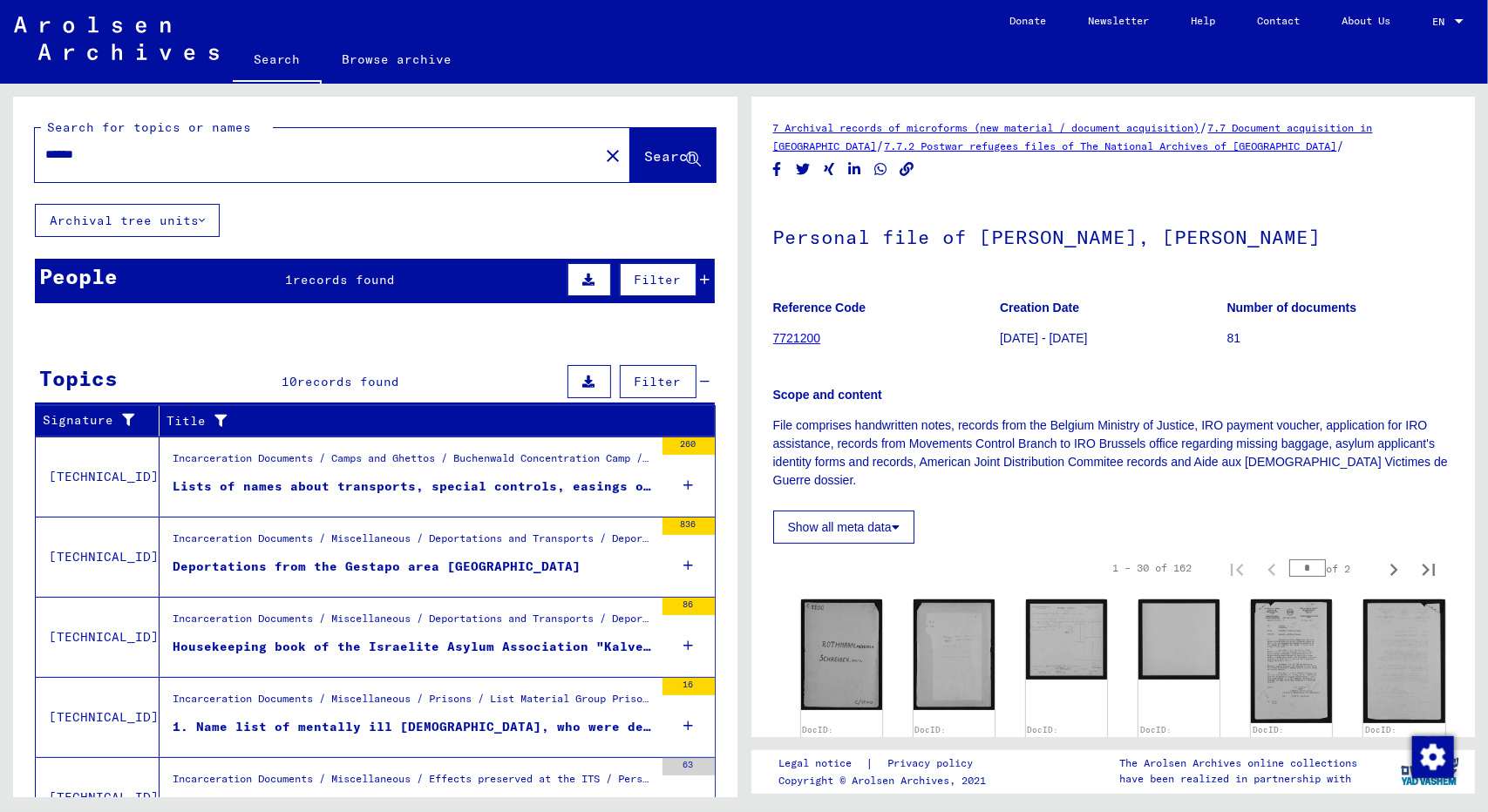
click at [271, 218] on div "Search for topics or names ****** close Search Archival tree units People 1 rec…" at bounding box center [375, 724] width 724 height 1256
